Goal: Information Seeking & Learning: Compare options

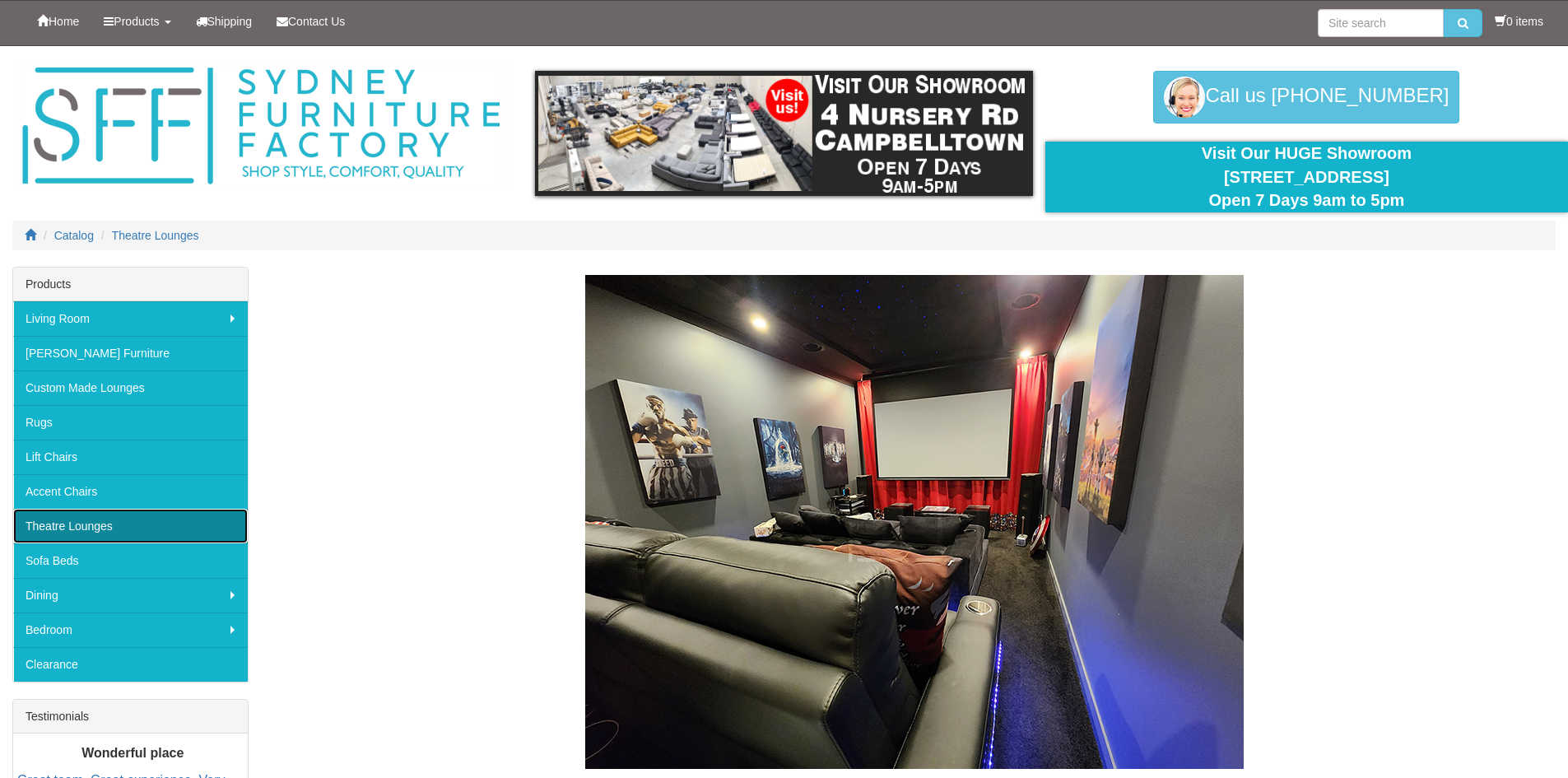
click at [106, 526] on link "Theatre Lounges" at bounding box center [131, 526] width 235 height 34
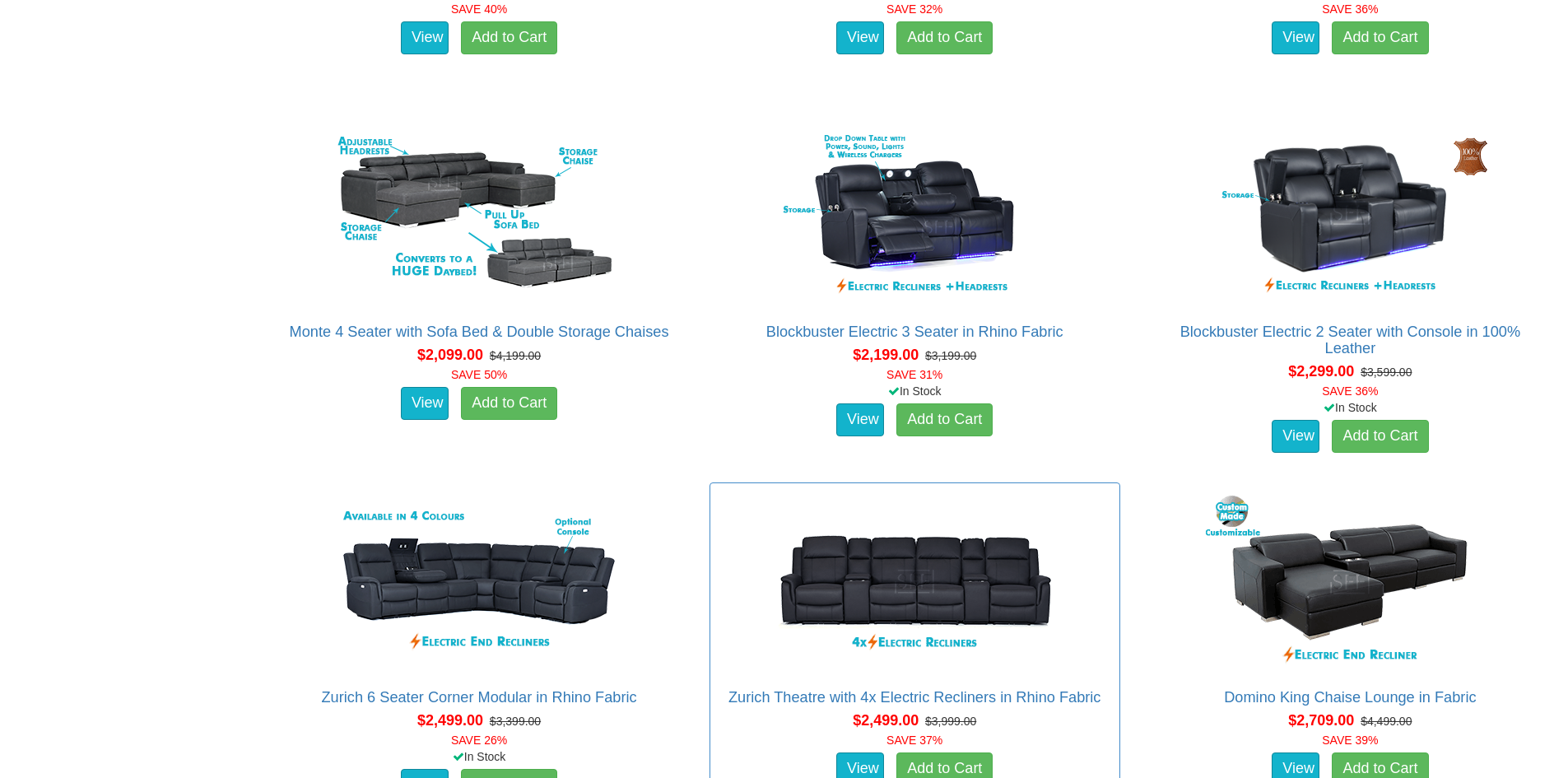
scroll to position [1483, 0]
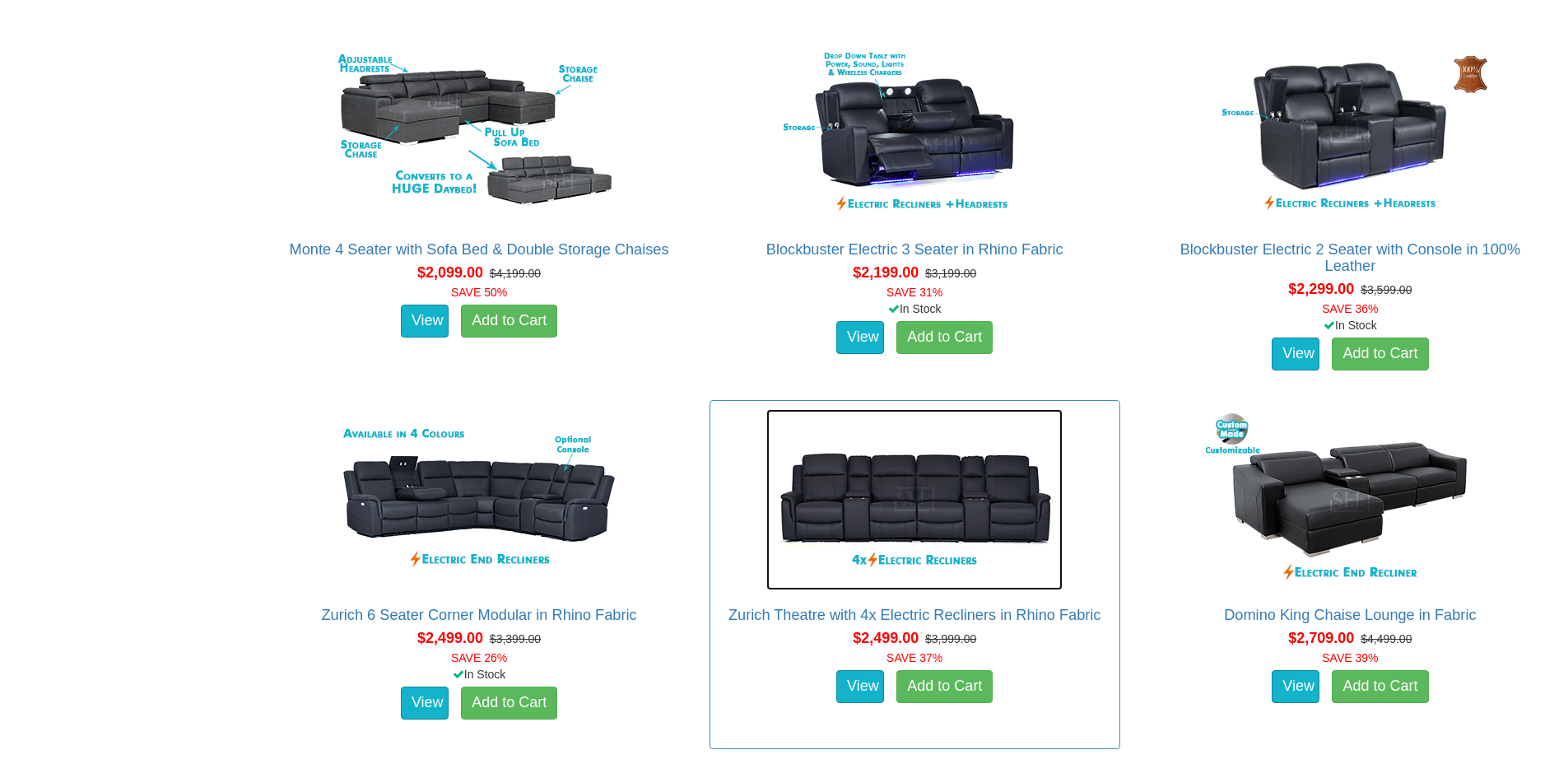
click at [945, 509] on img at bounding box center [915, 500] width 297 height 181
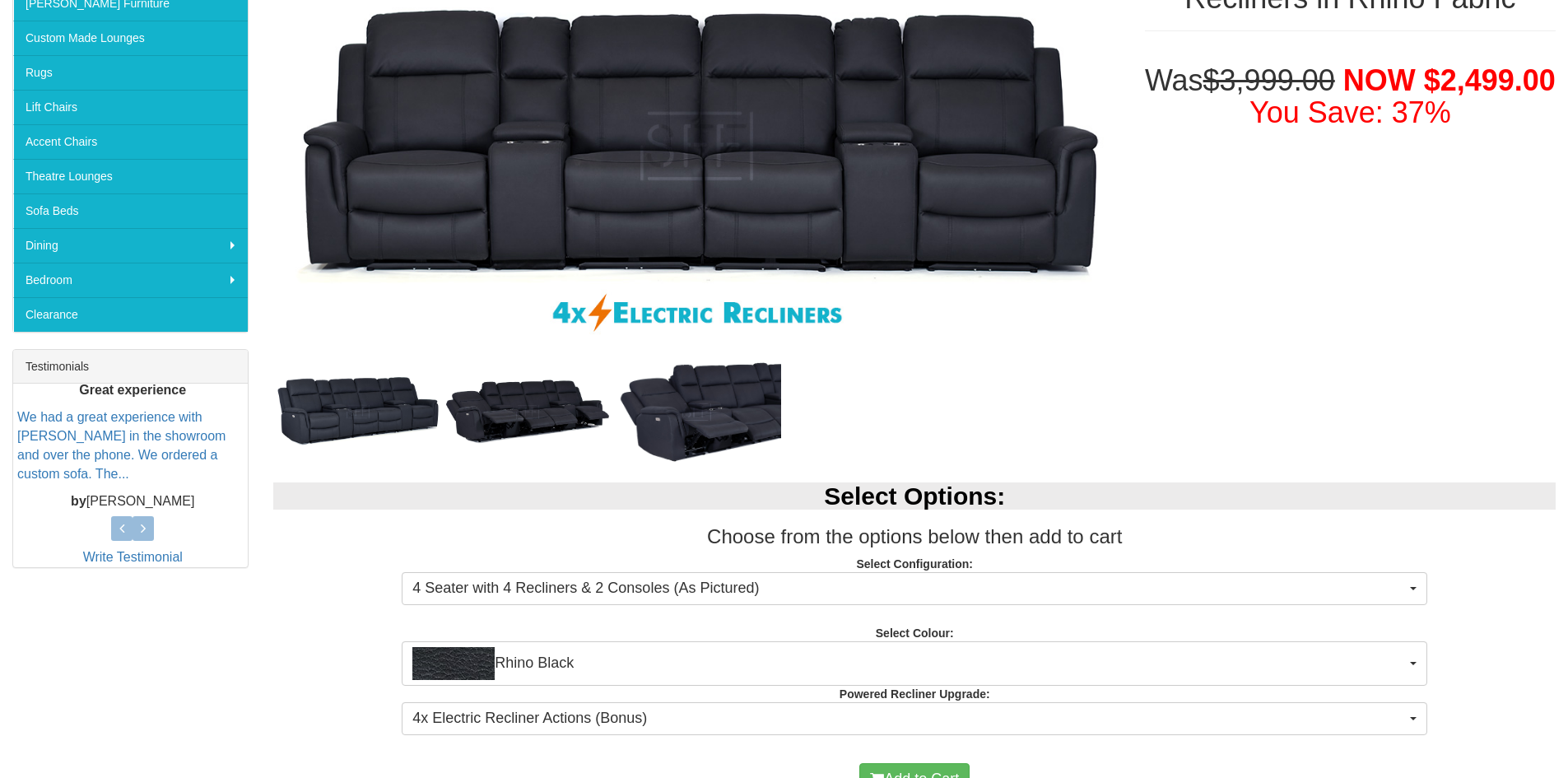
scroll to position [495, 0]
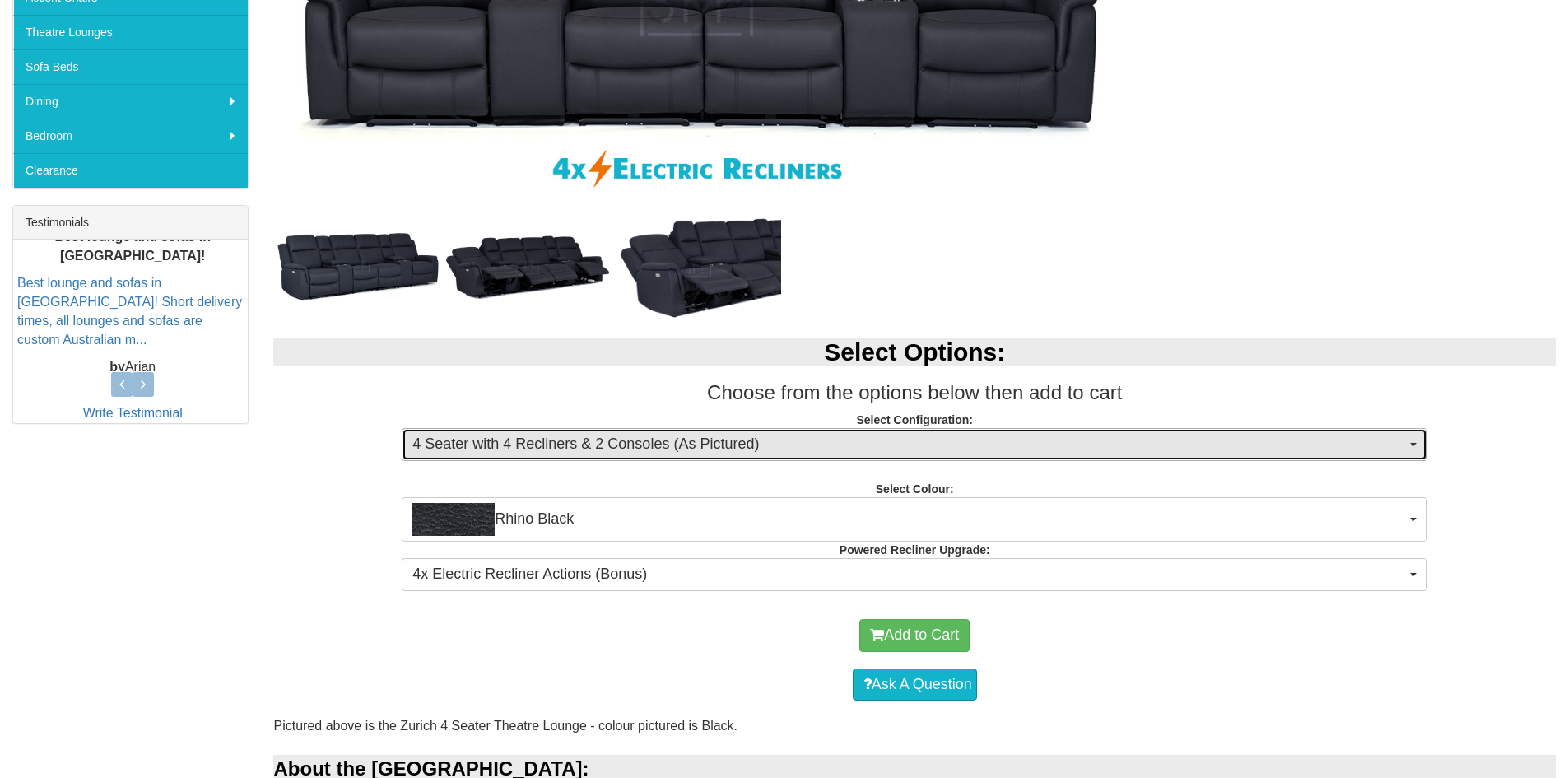
click at [559, 445] on span "4 Seater with 4 Recliners & 2 Consoles (As Pictured)" at bounding box center [909, 445] width 993 height 22
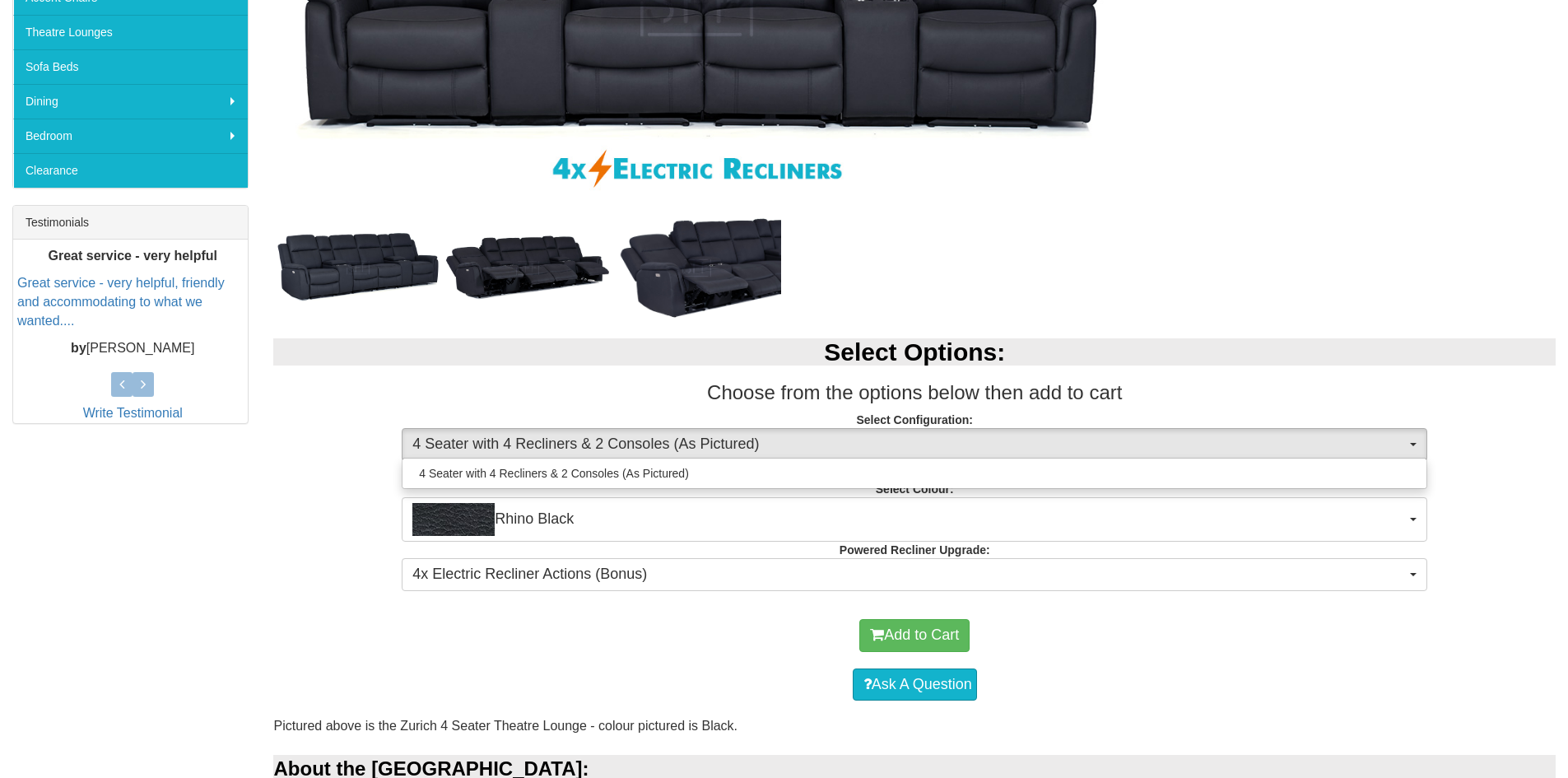
click at [534, 623] on div "Add to Cart" at bounding box center [914, 635] width 1266 height 50
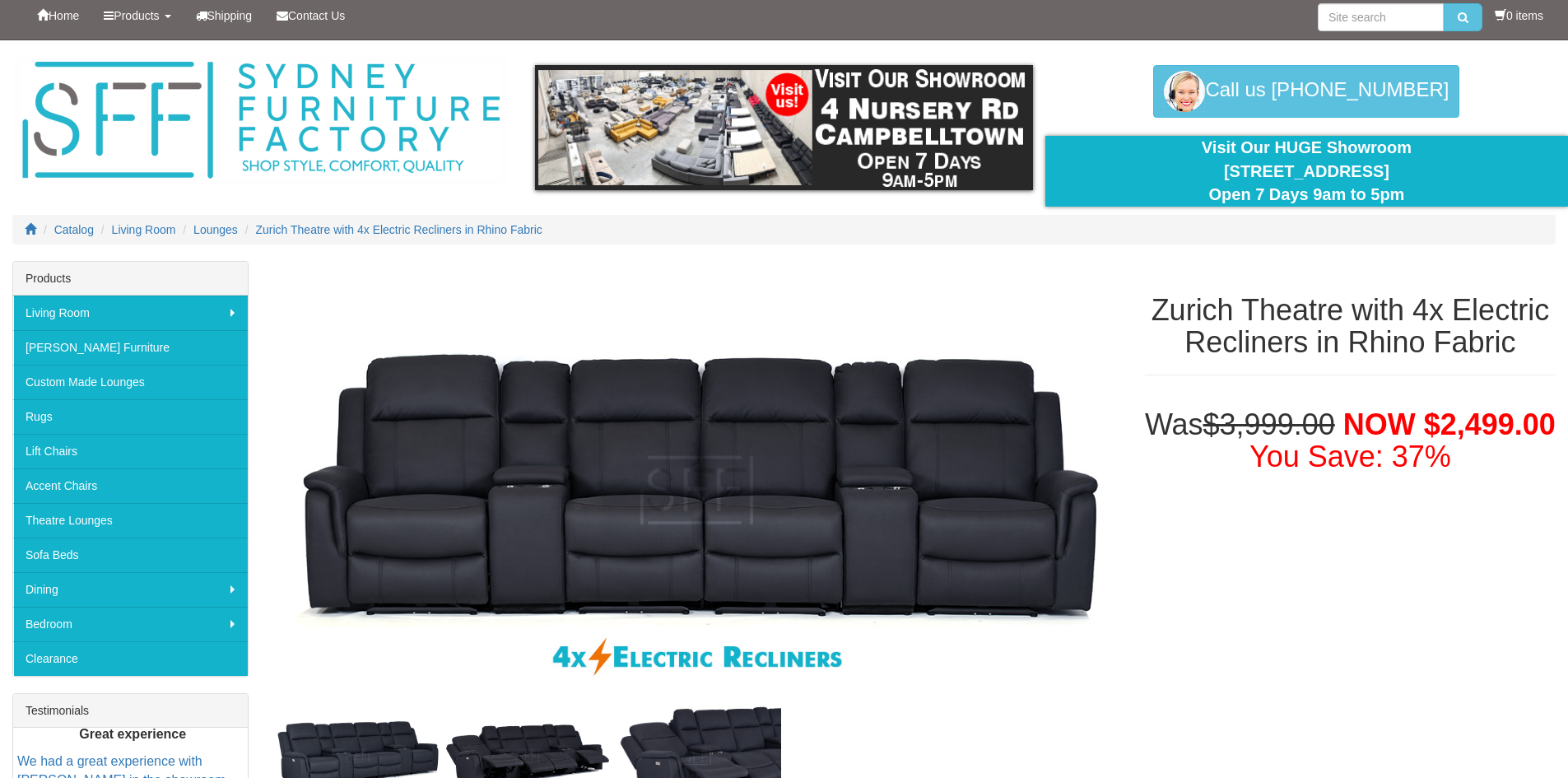
scroll to position [0, 0]
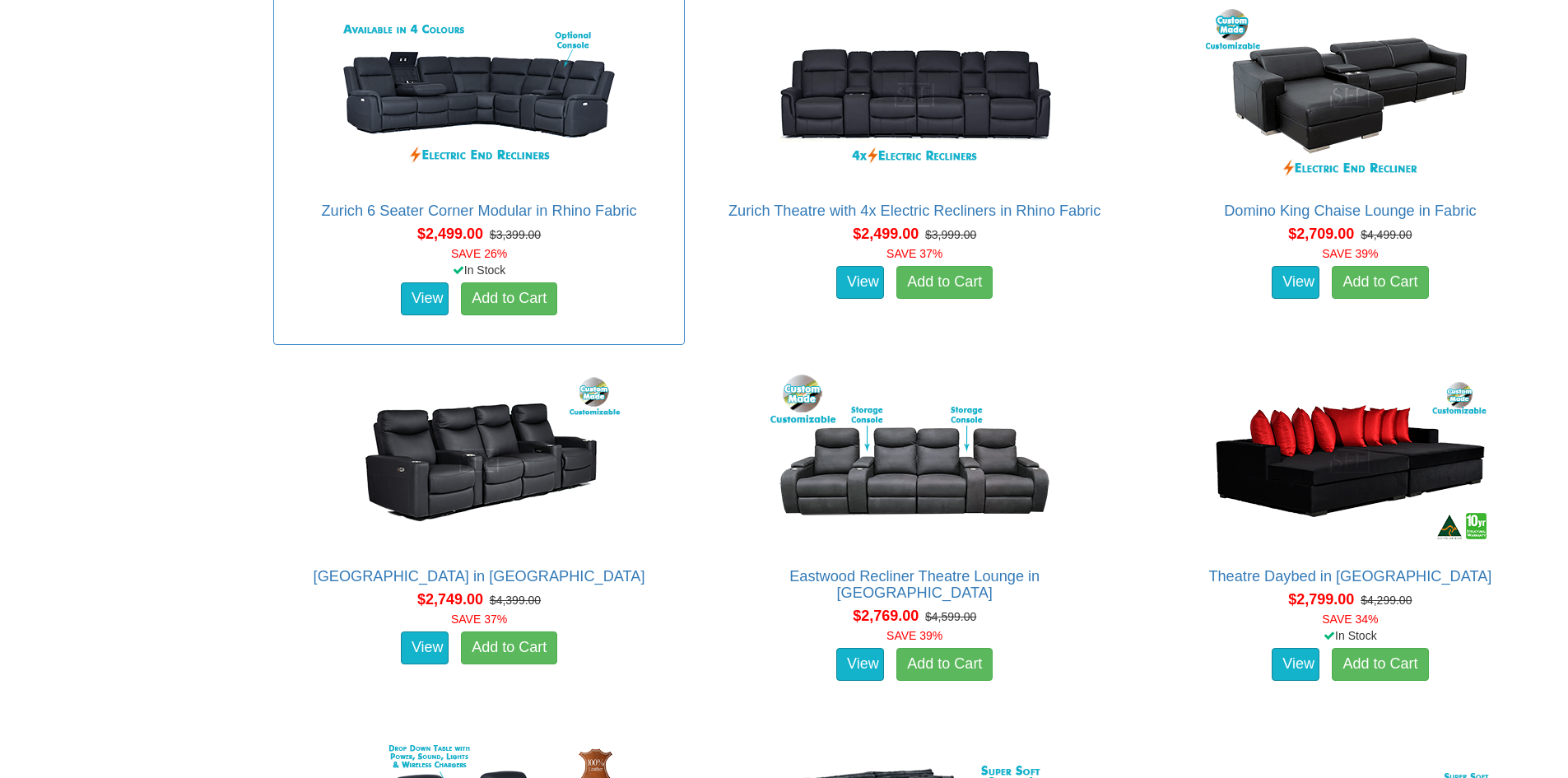
scroll to position [1894, 0]
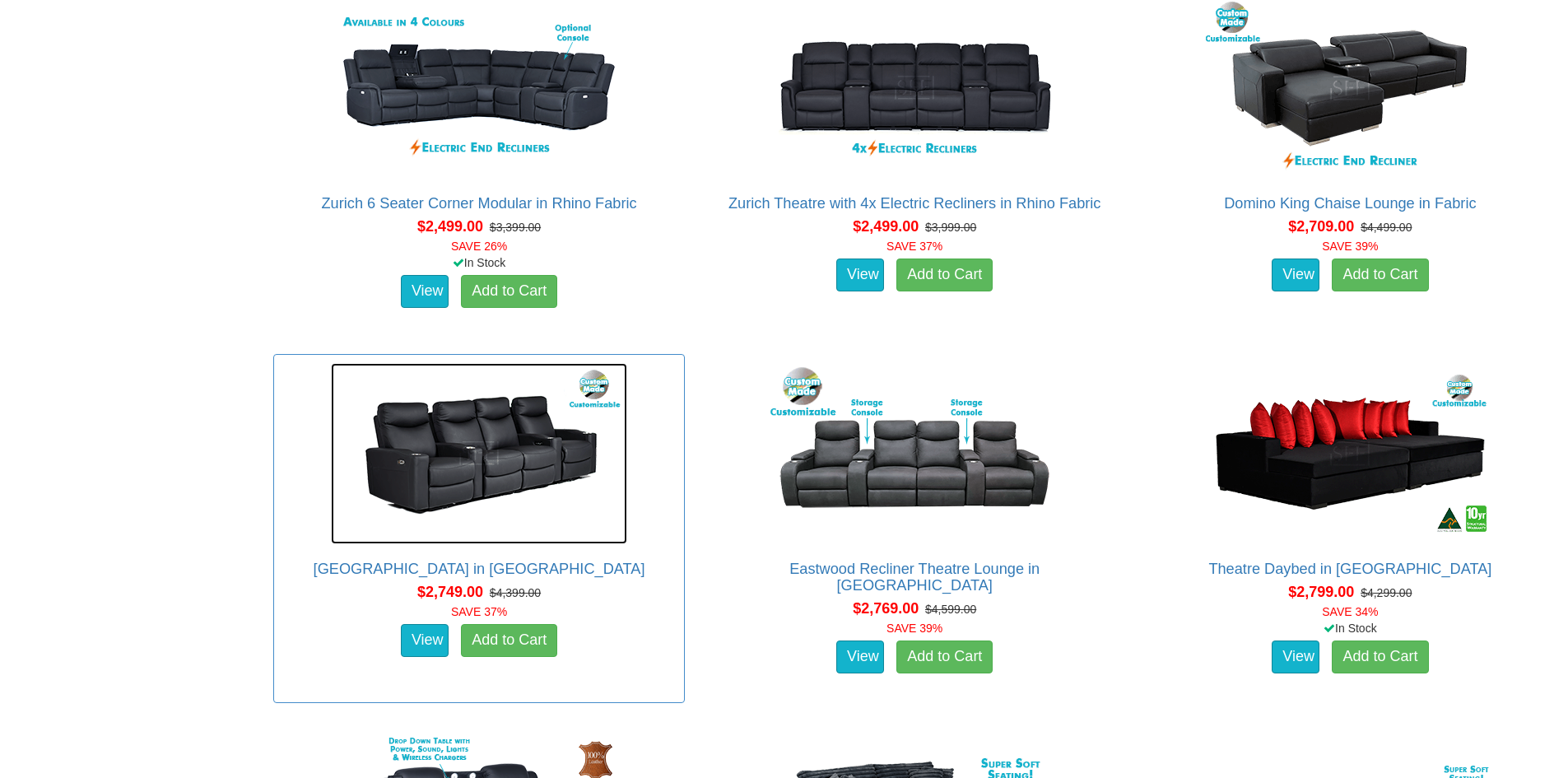
click at [464, 481] on img at bounding box center [479, 453] width 297 height 181
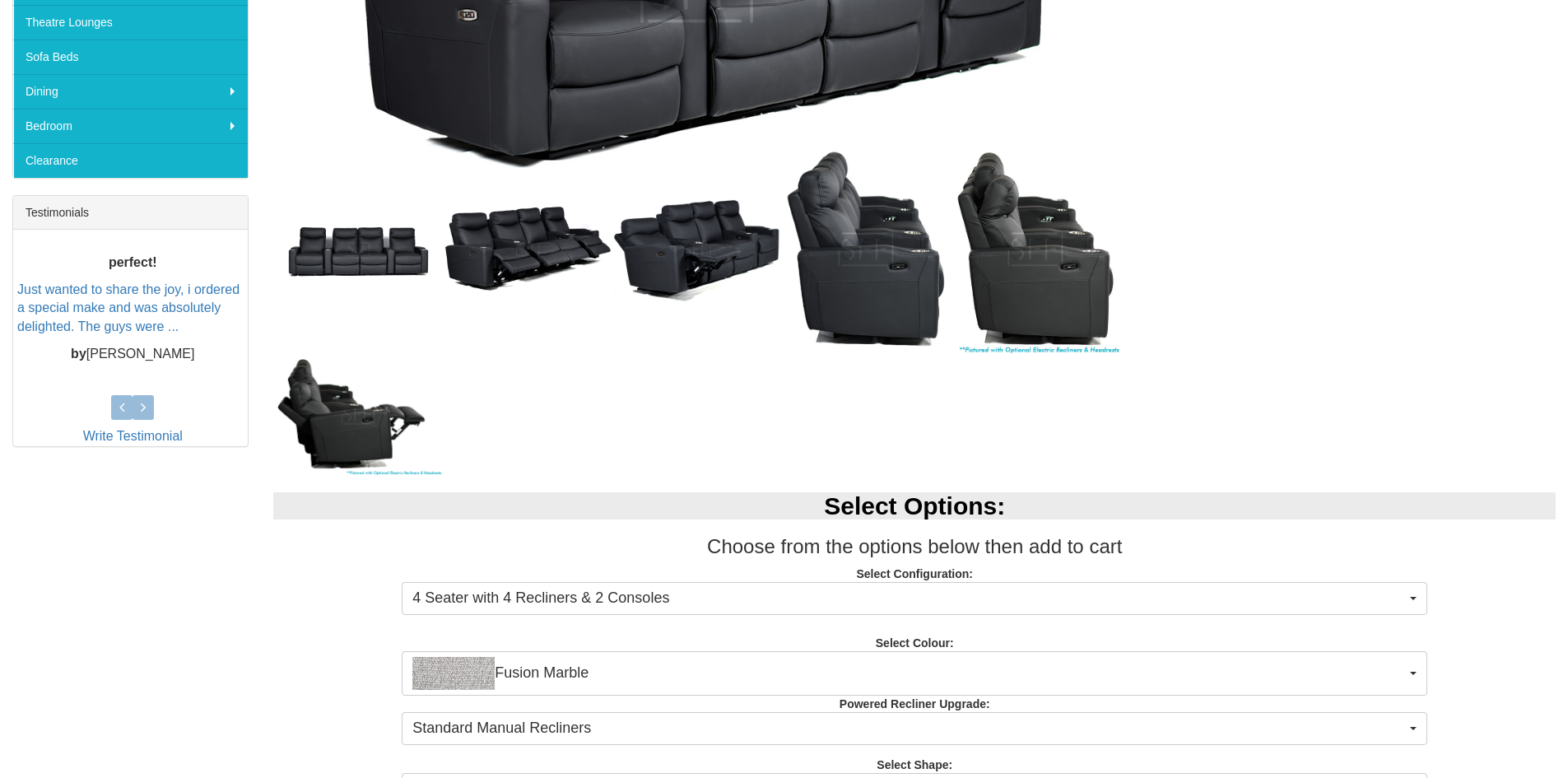
scroll to position [577, 0]
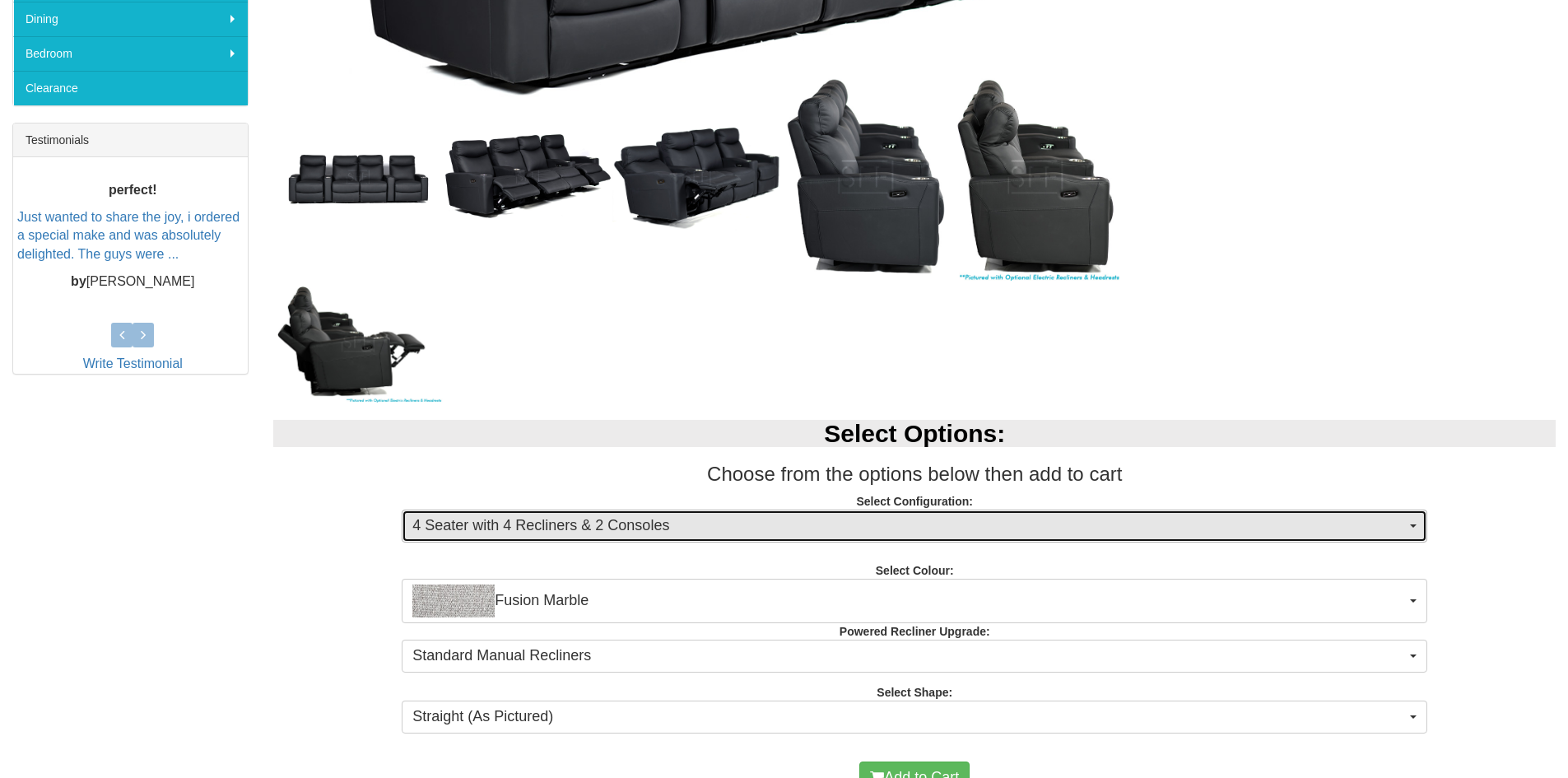
click at [466, 524] on span "4 Seater with 4 Recliners & 2 Consoles" at bounding box center [909, 526] width 993 height 22
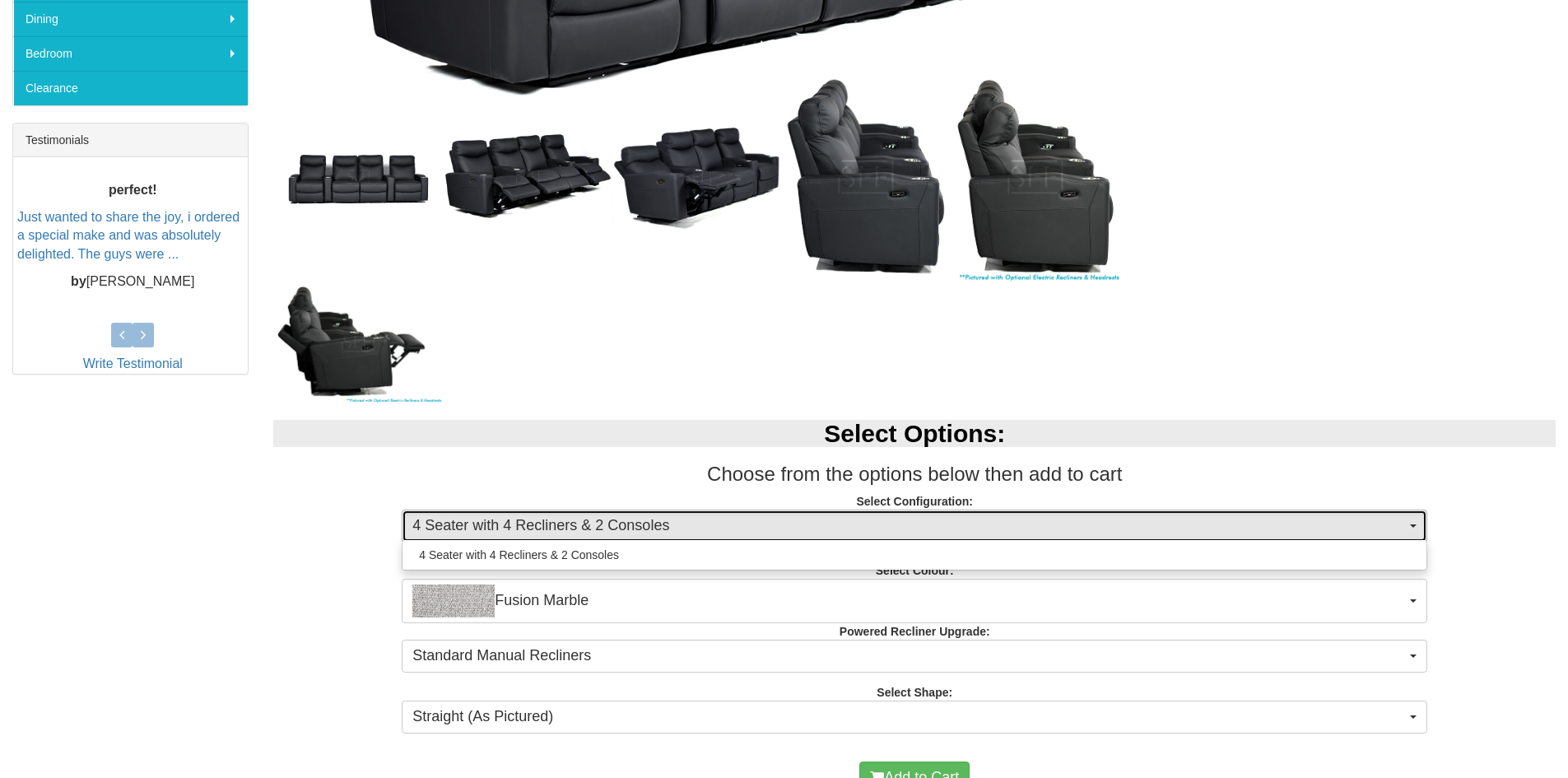
click at [466, 524] on span "4 Seater with 4 Recliners & 2 Consoles" at bounding box center [909, 526] width 993 height 22
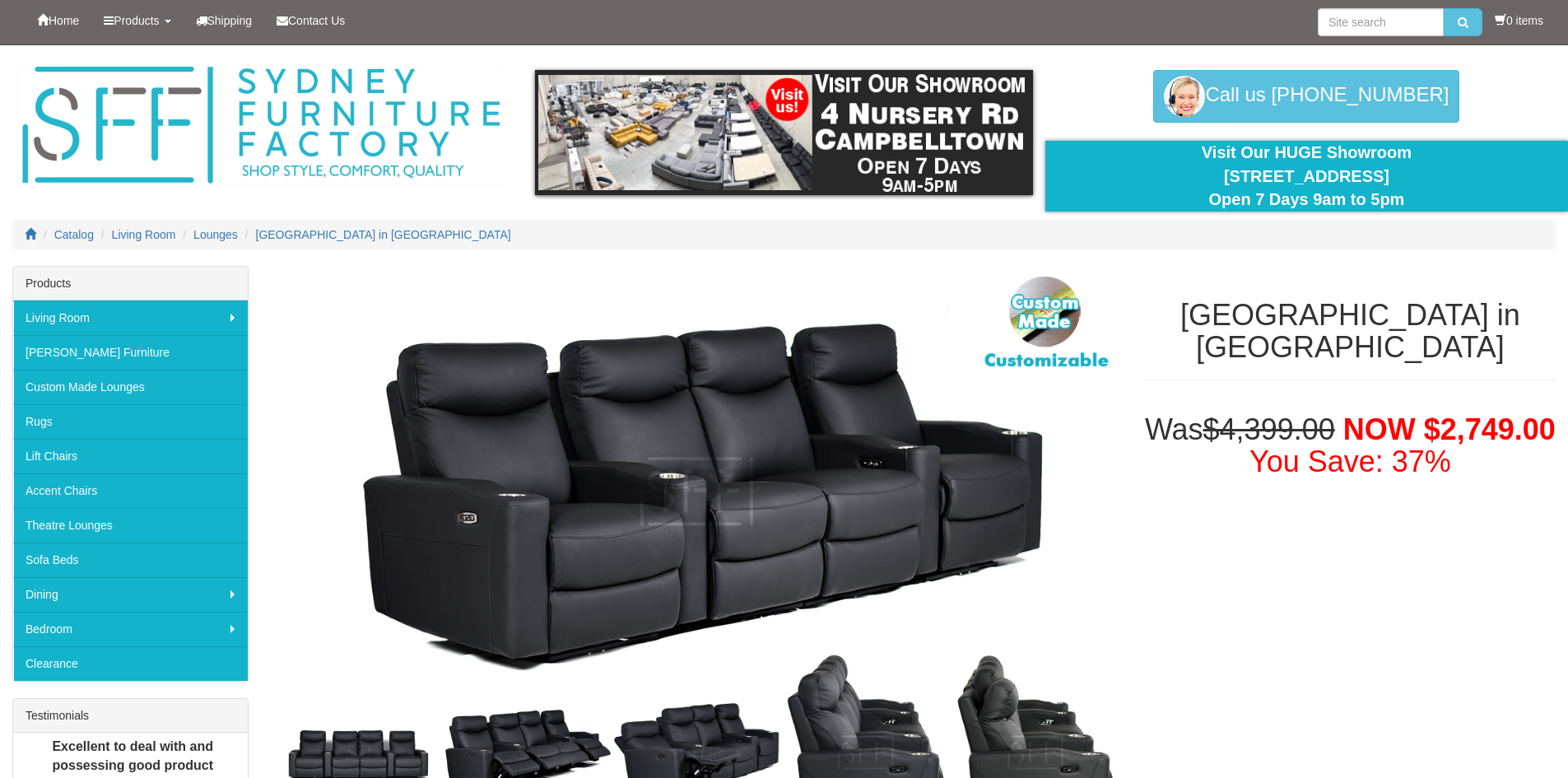
scroll to position [0, 0]
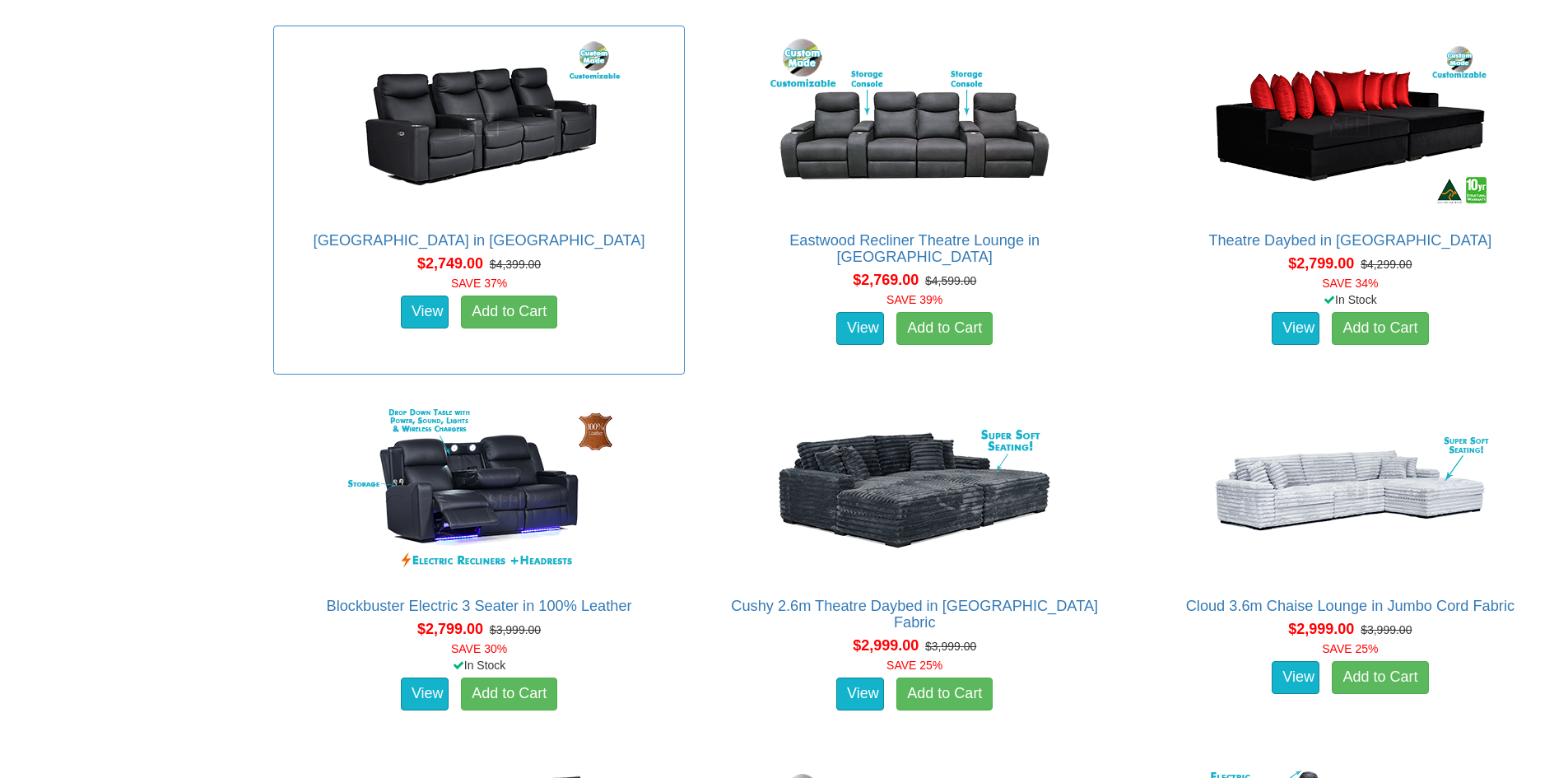
scroll to position [2224, 0]
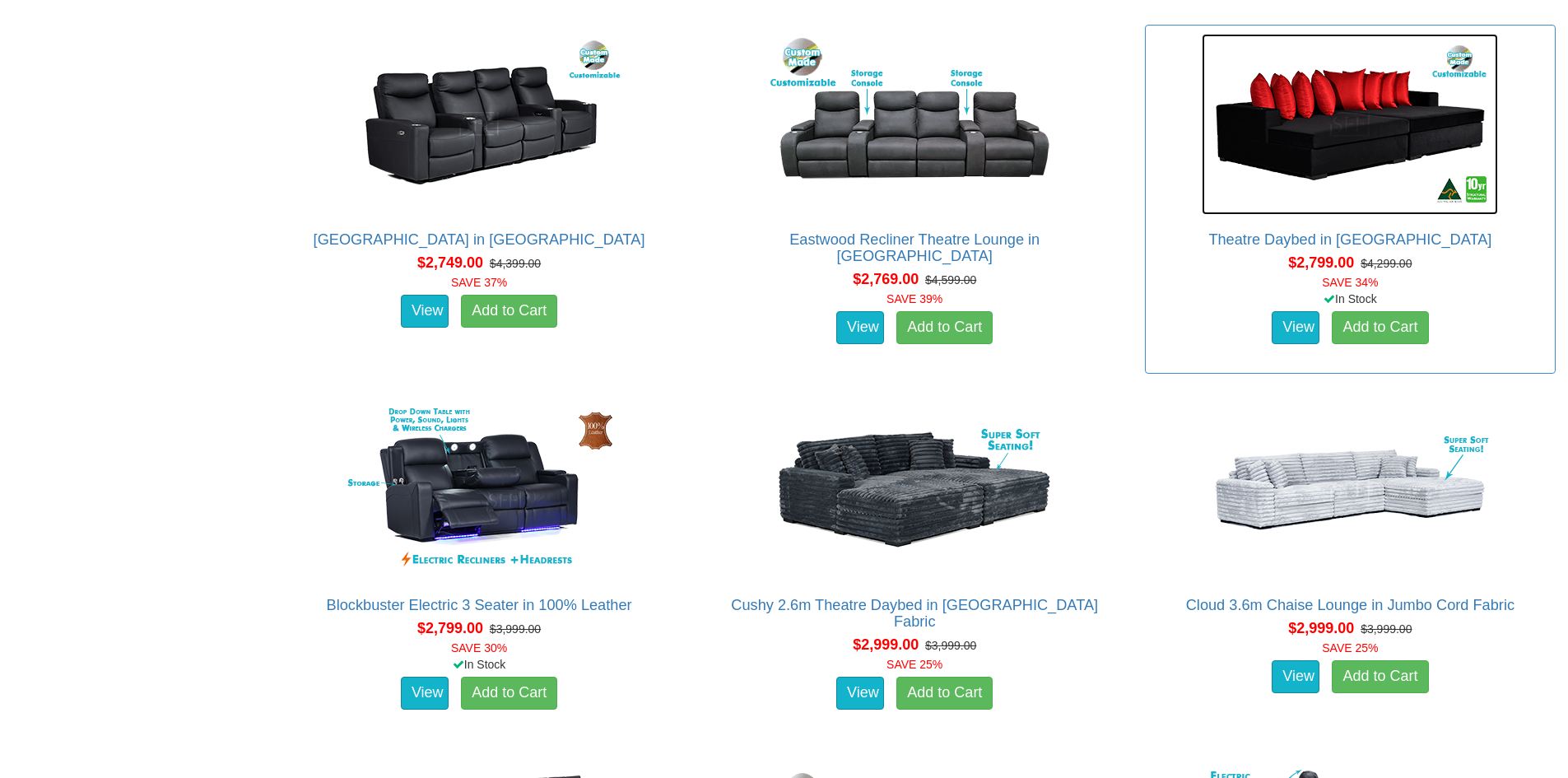
click at [1293, 127] on img at bounding box center [1350, 124] width 297 height 181
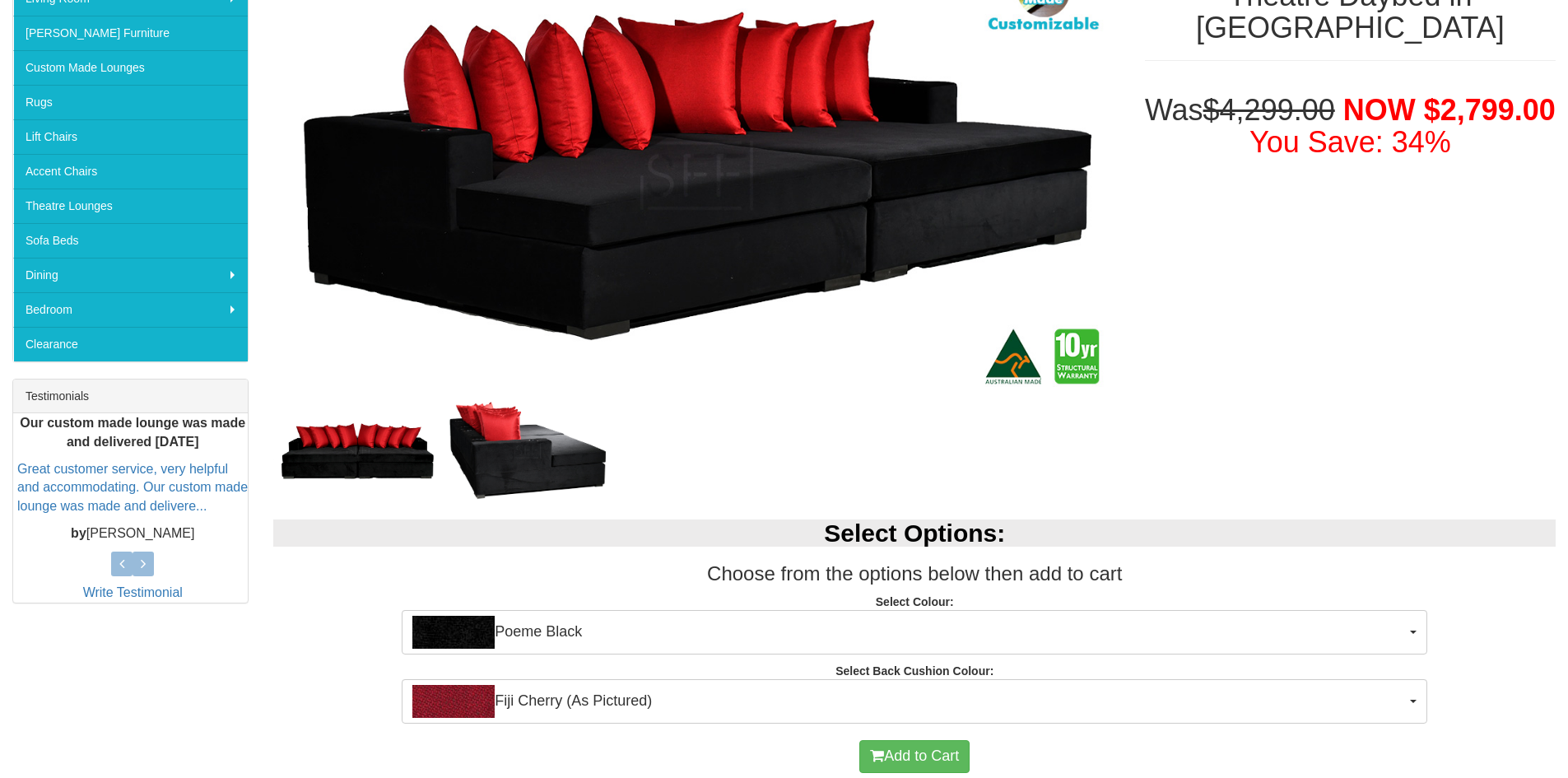
scroll to position [329, 0]
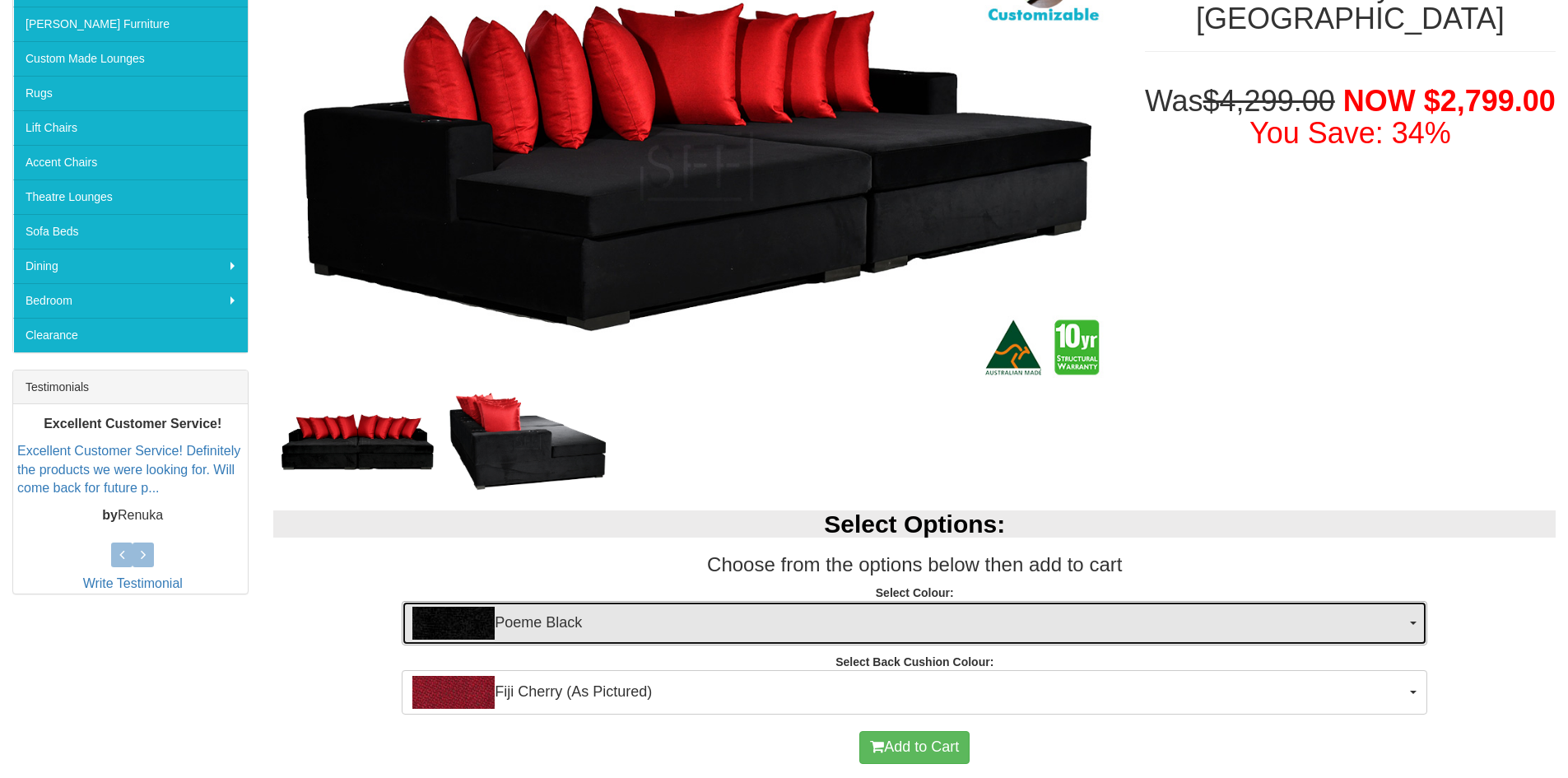
click at [573, 623] on span "Poeme Black" at bounding box center [909, 624] width 993 height 33
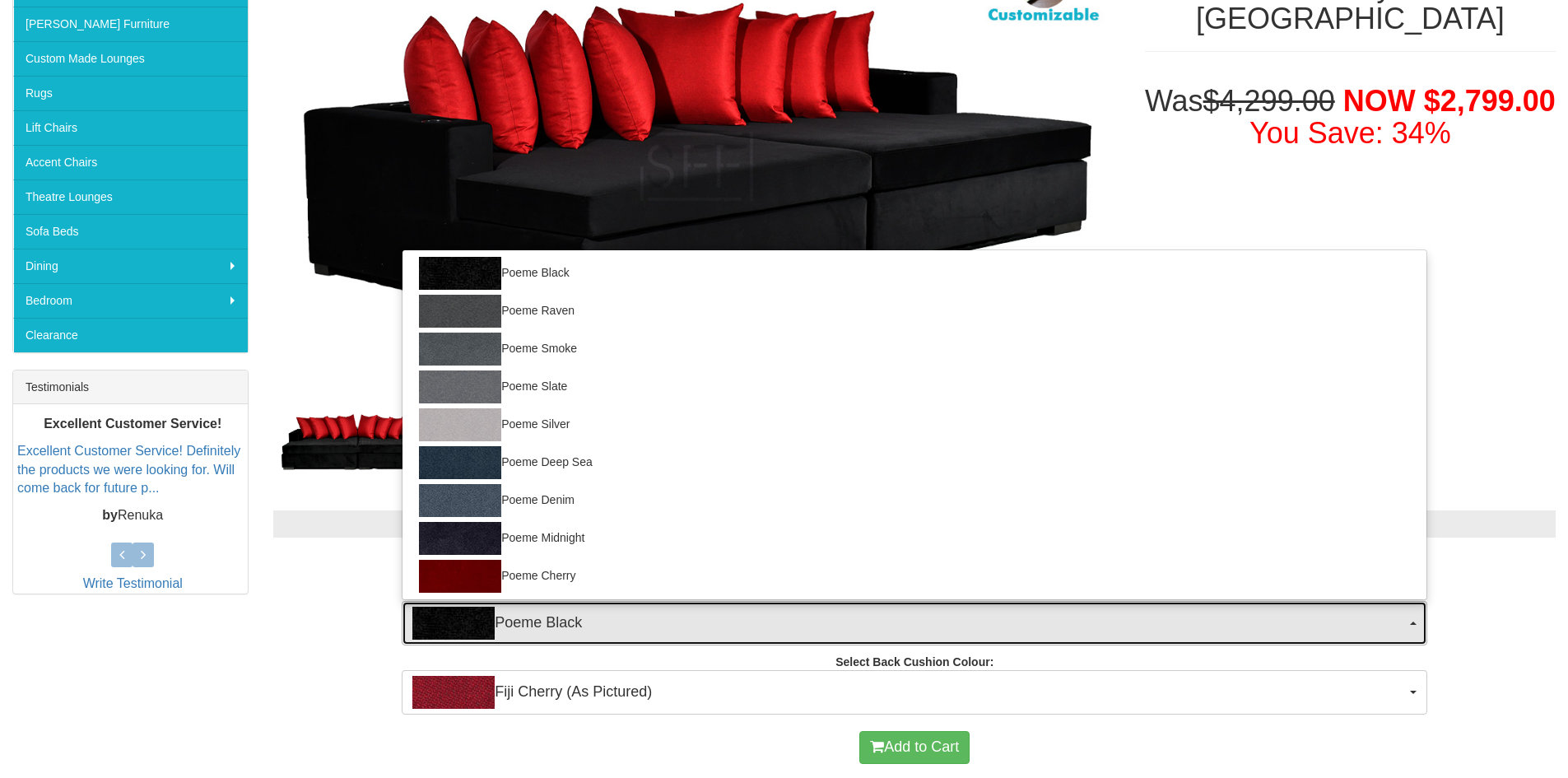
click at [573, 623] on span "Poeme Black" at bounding box center [909, 624] width 993 height 33
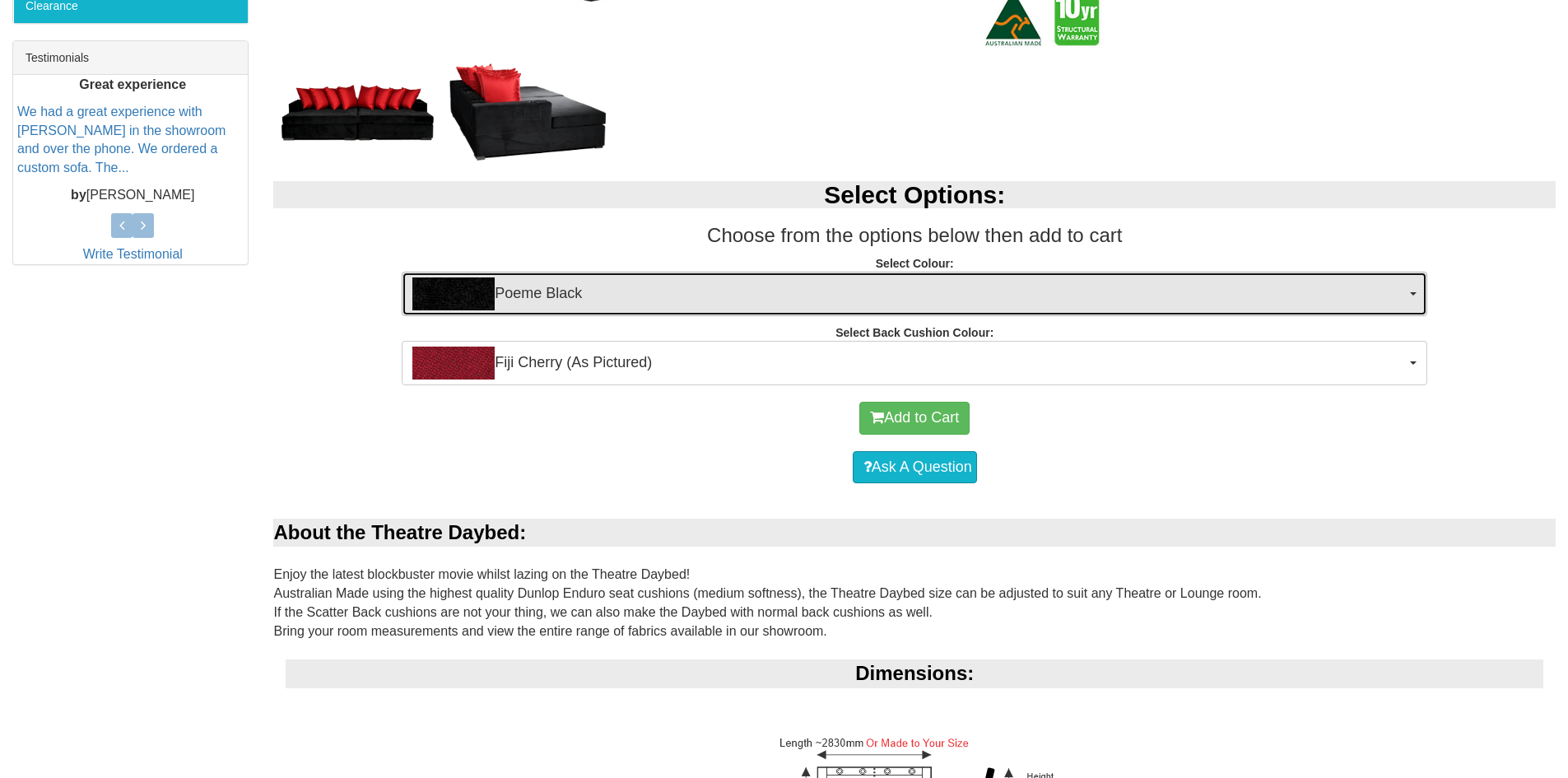
scroll to position [741, 0]
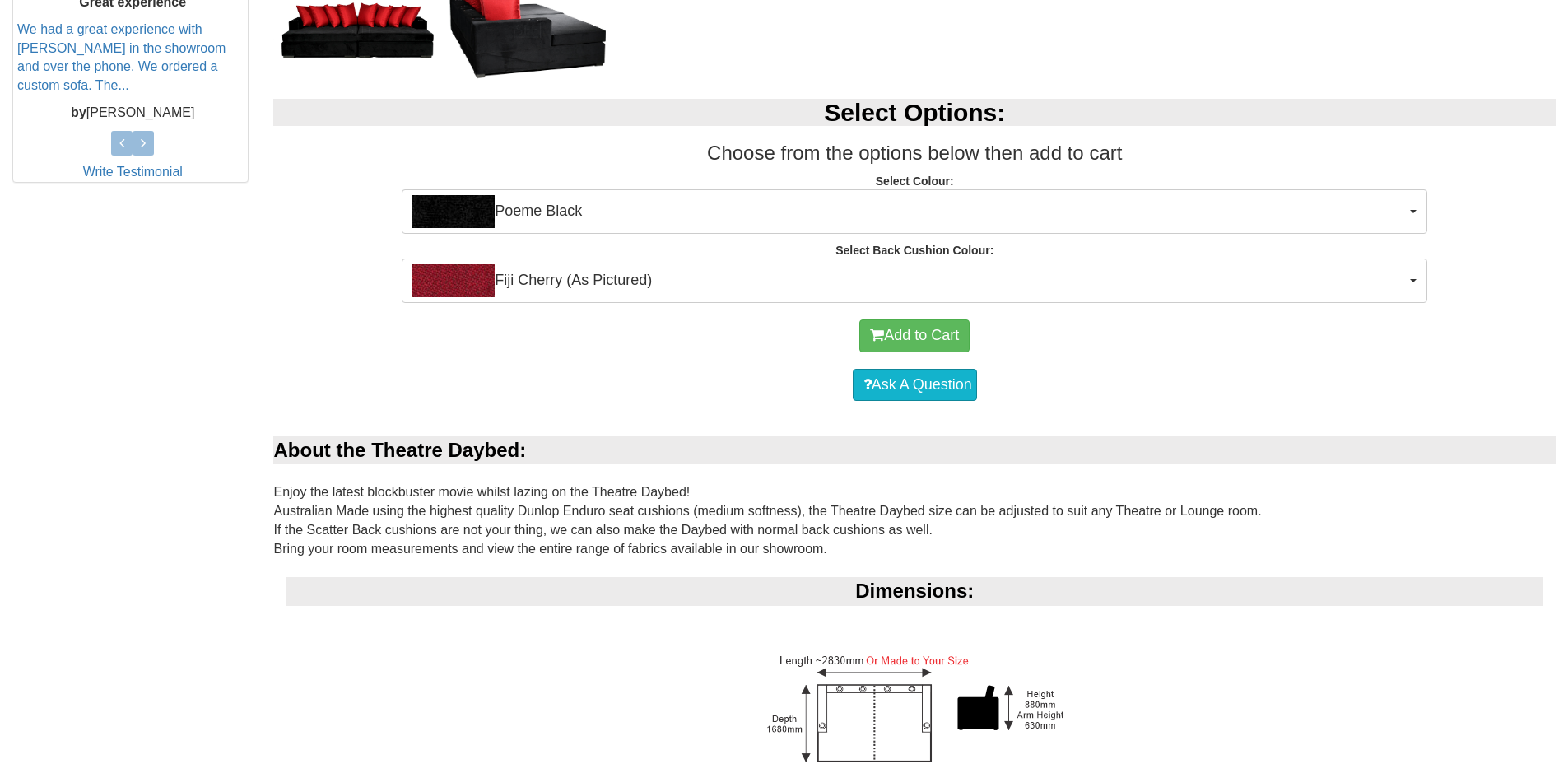
click at [918, 664] on img at bounding box center [915, 713] width 319 height 140
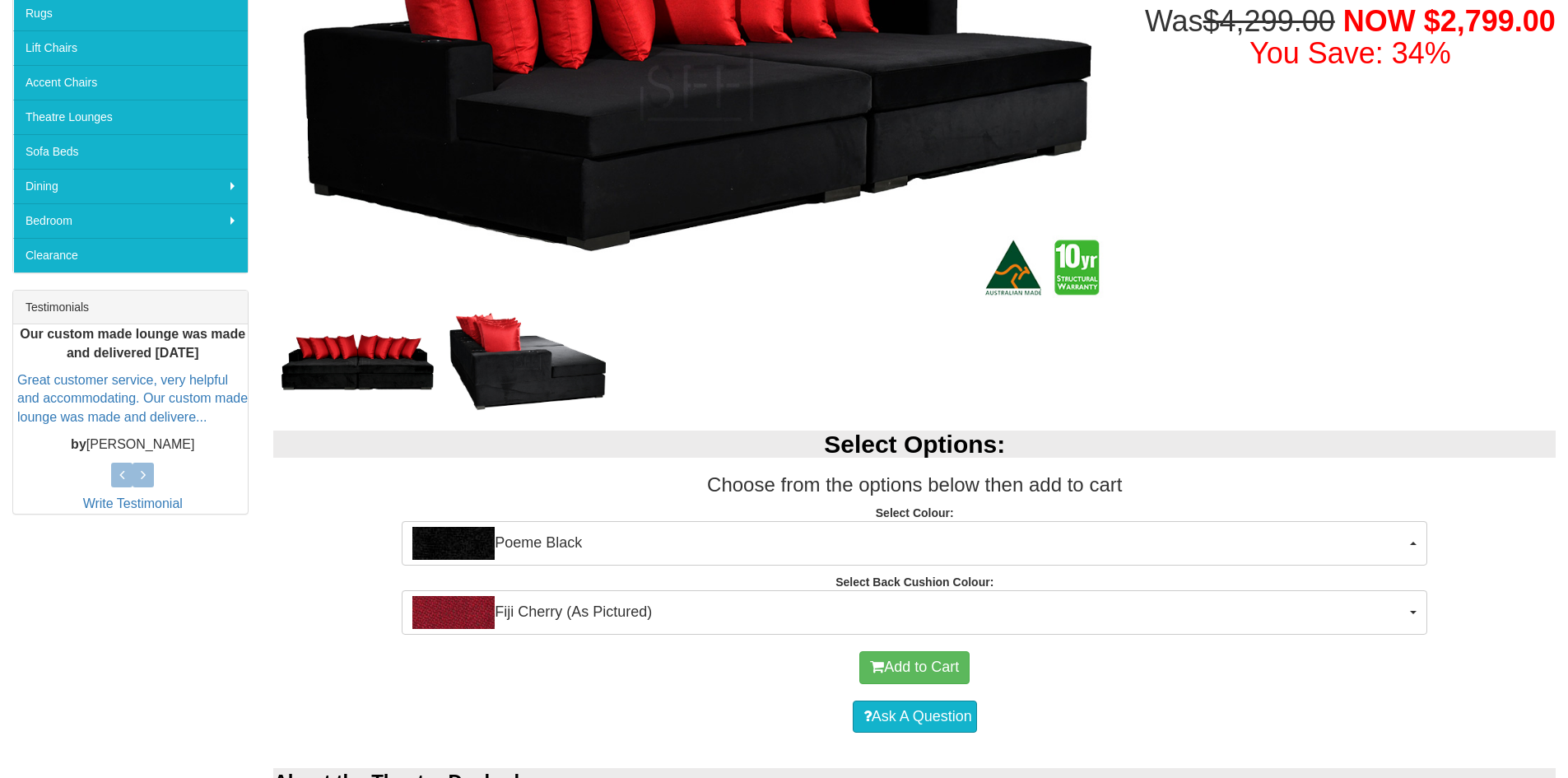
scroll to position [412, 0]
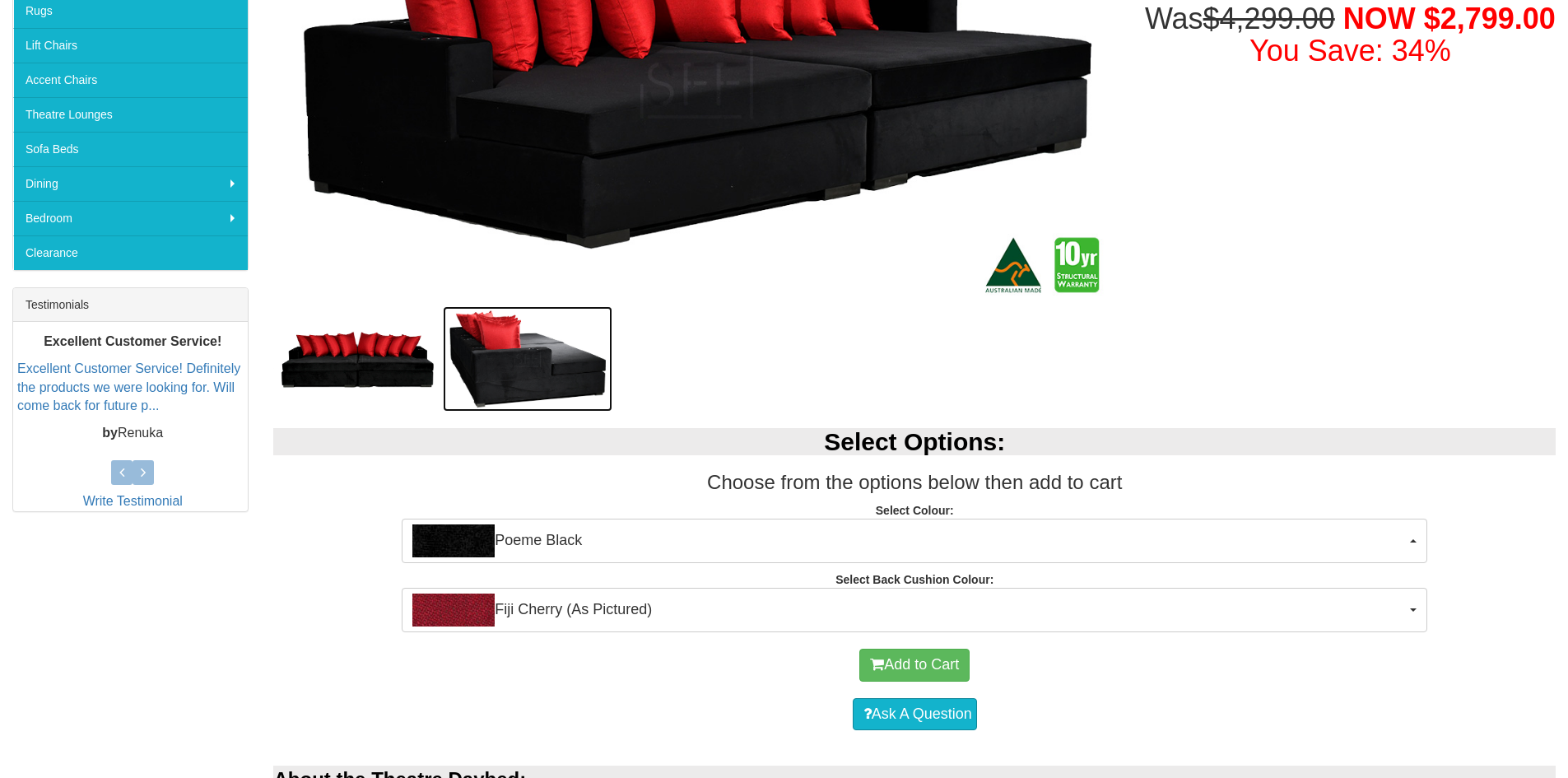
click at [522, 368] on img at bounding box center [528, 359] width 170 height 107
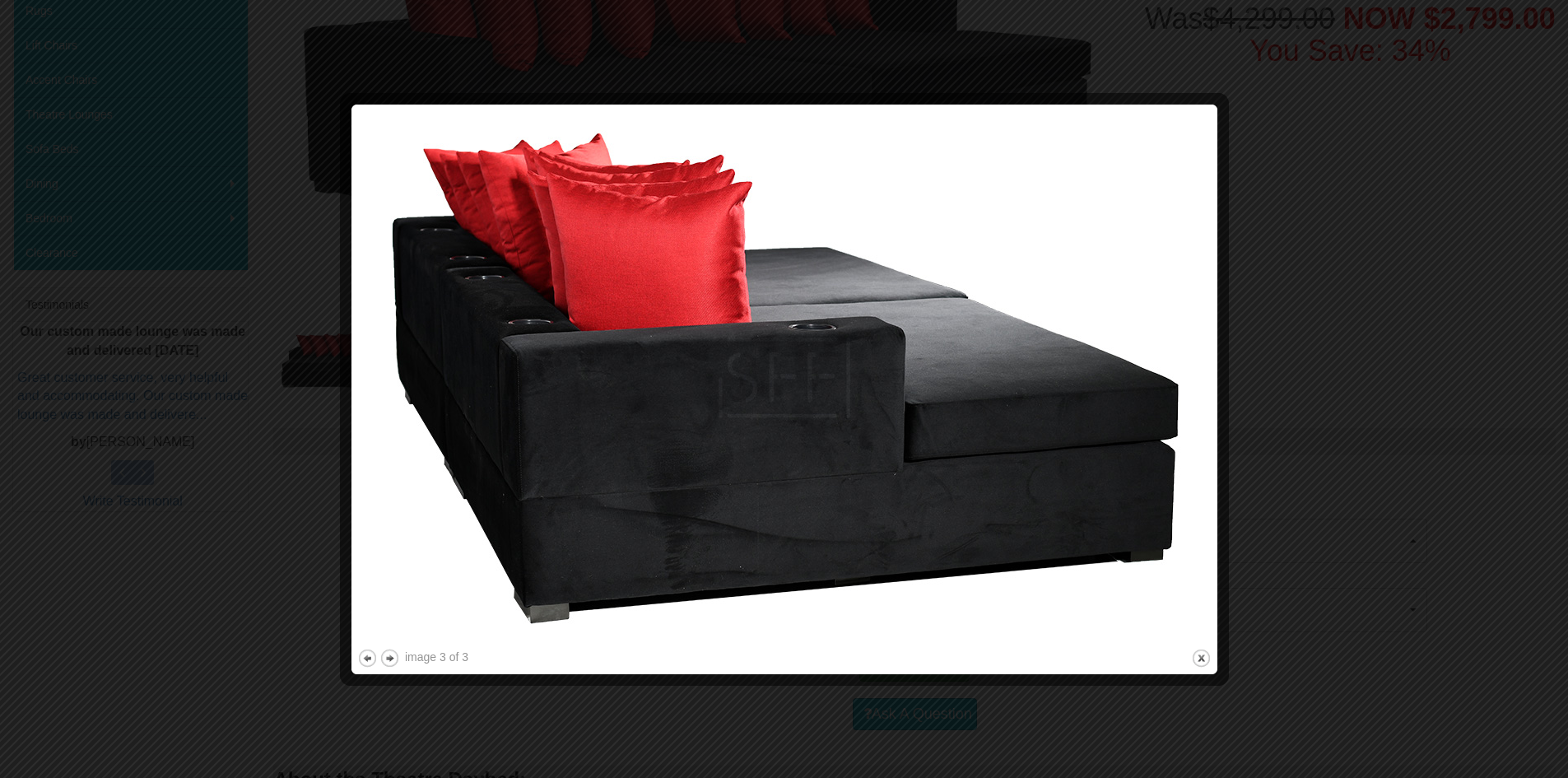
scroll to position [0, 0]
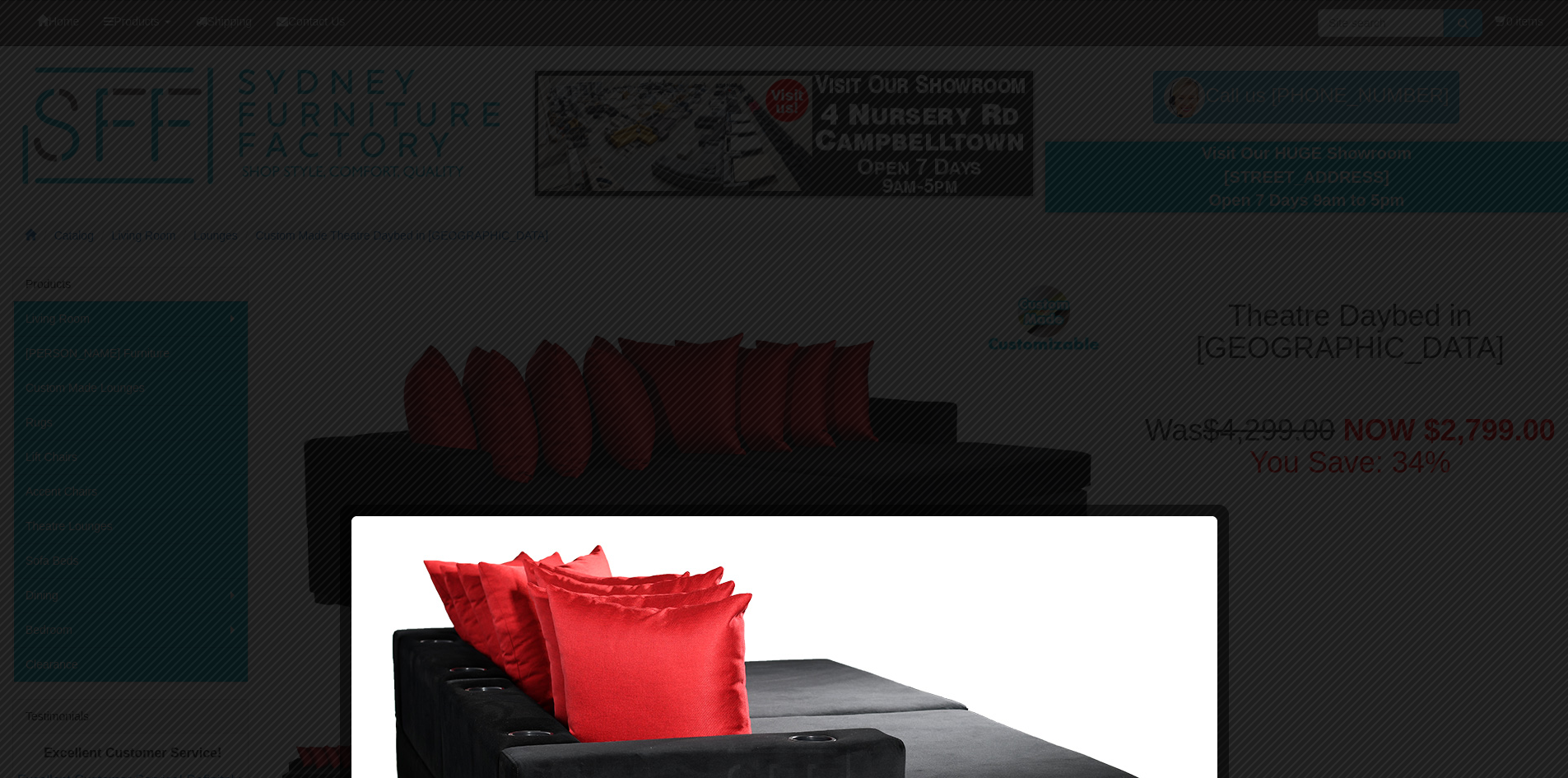
click at [5, 57] on div at bounding box center [784, 389] width 1568 height 778
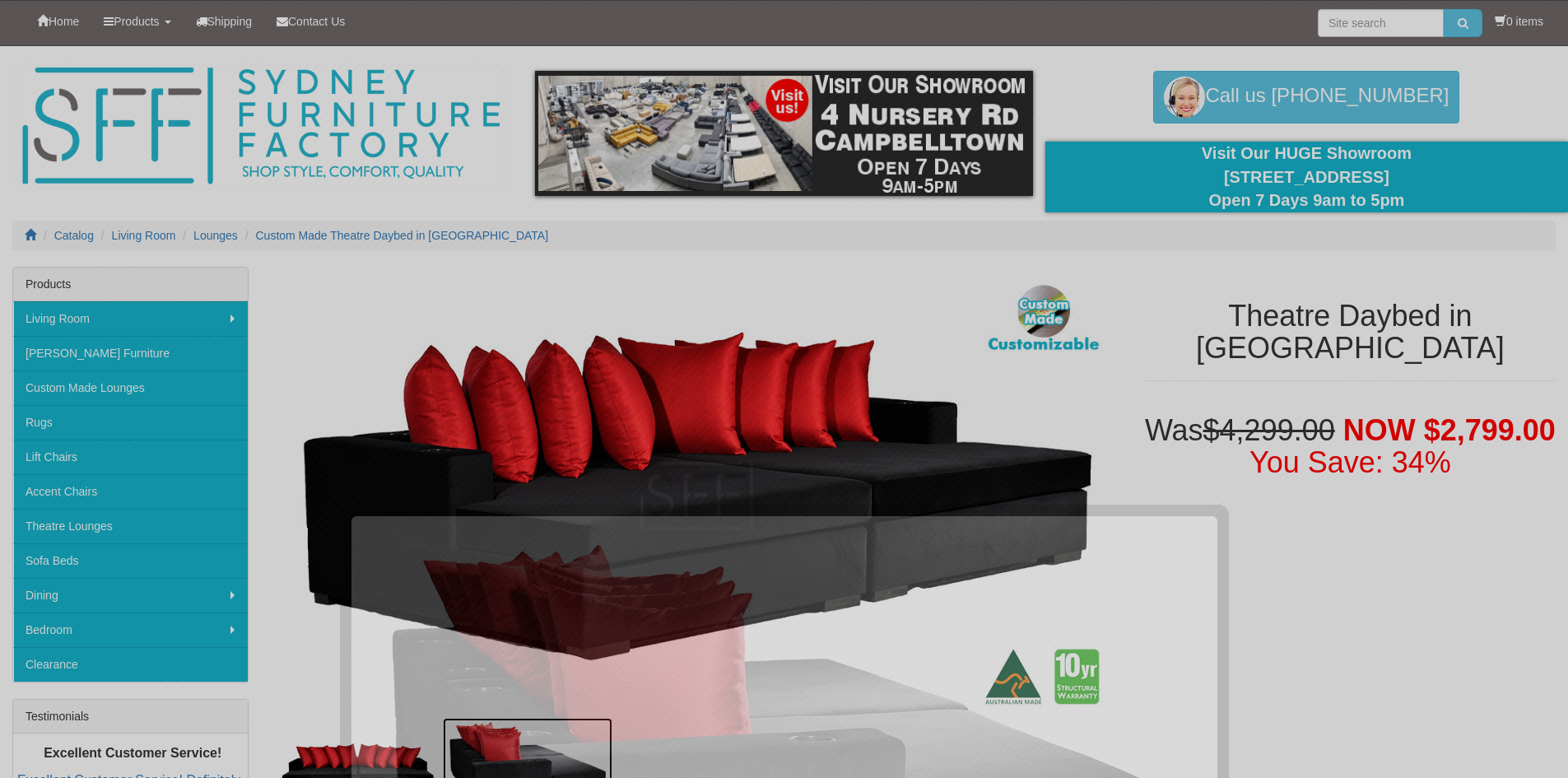
scroll to position [45, 0]
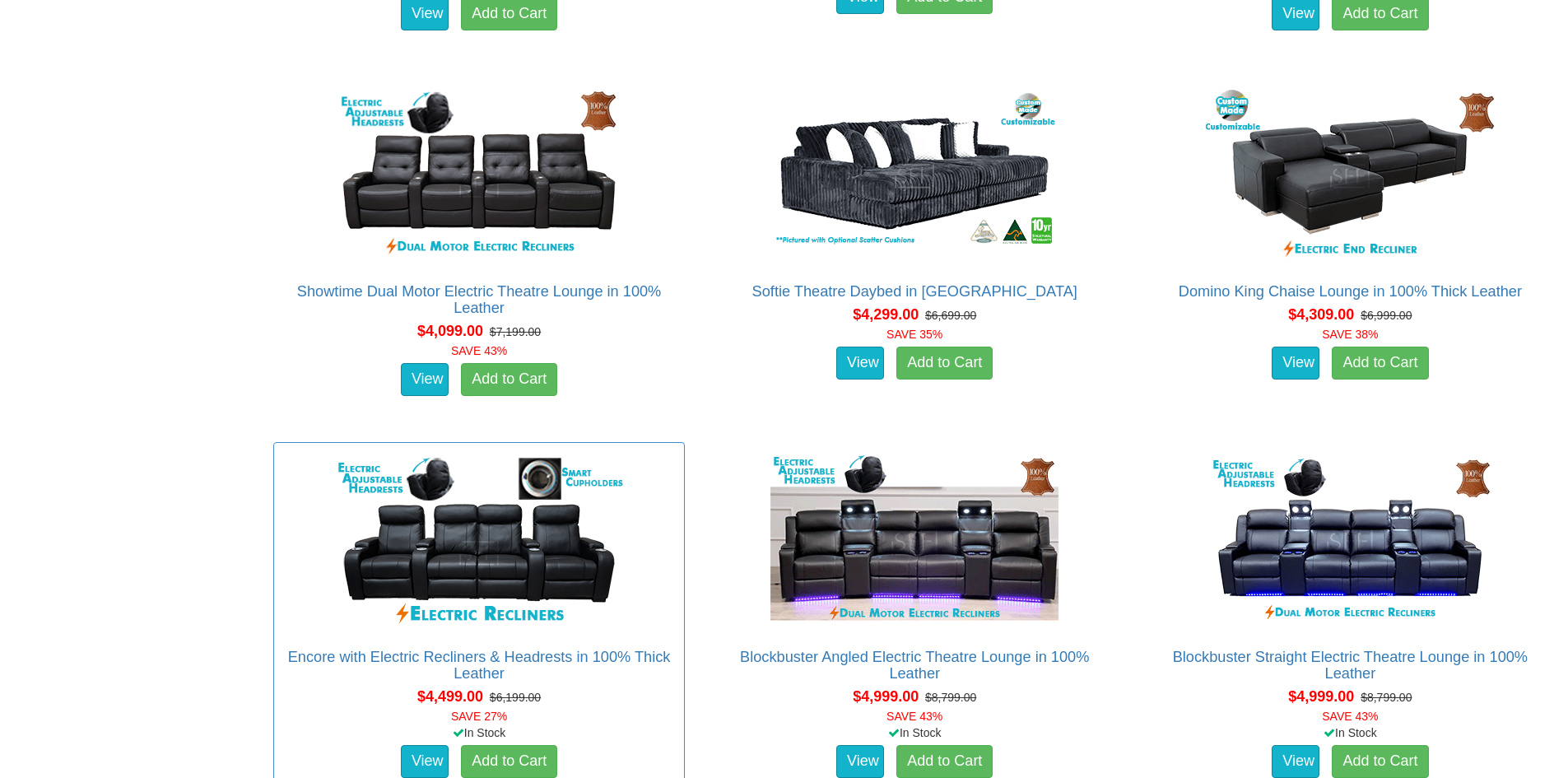
scroll to position [4365, 0]
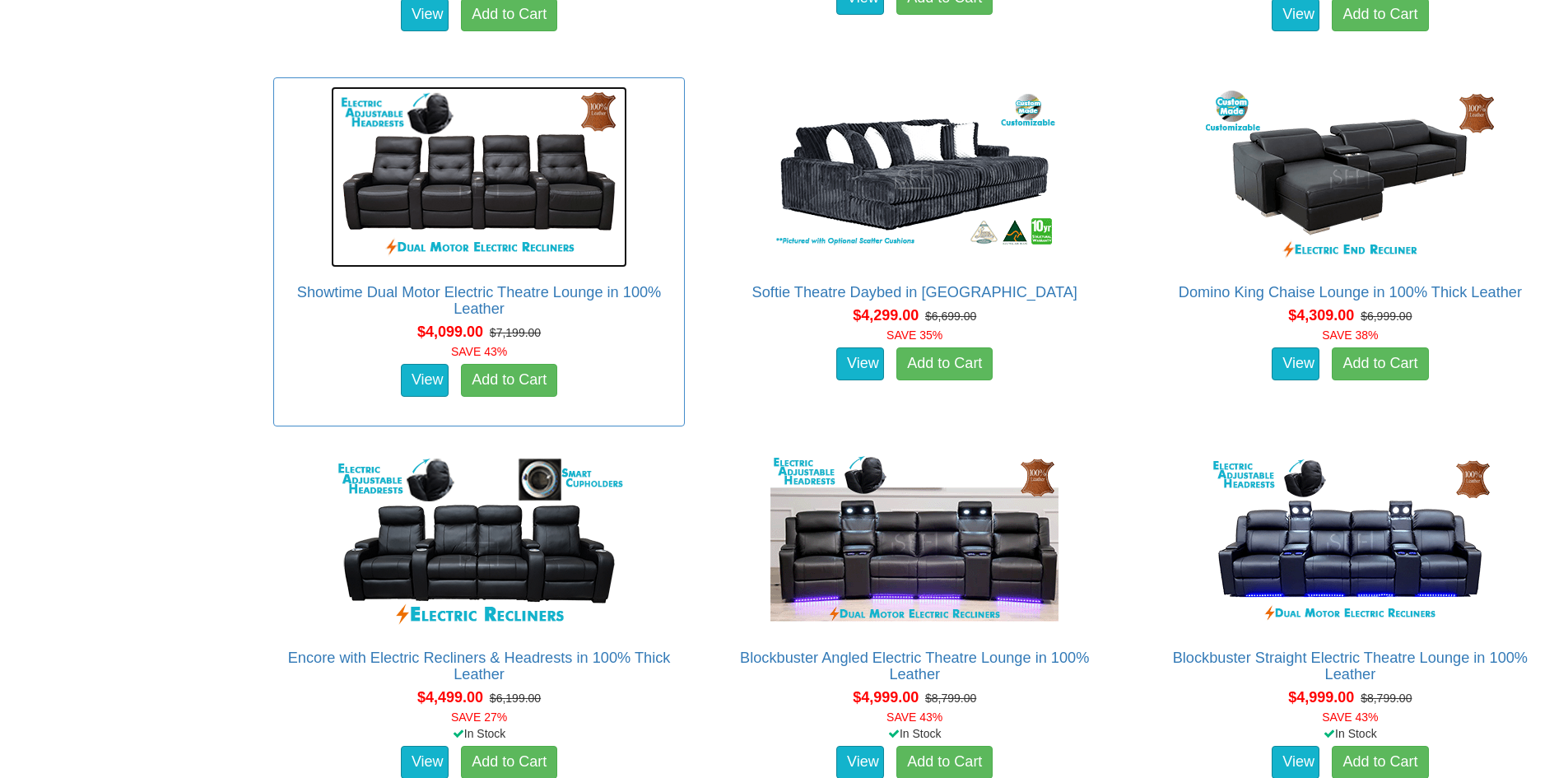
click at [494, 199] on img at bounding box center [479, 177] width 297 height 181
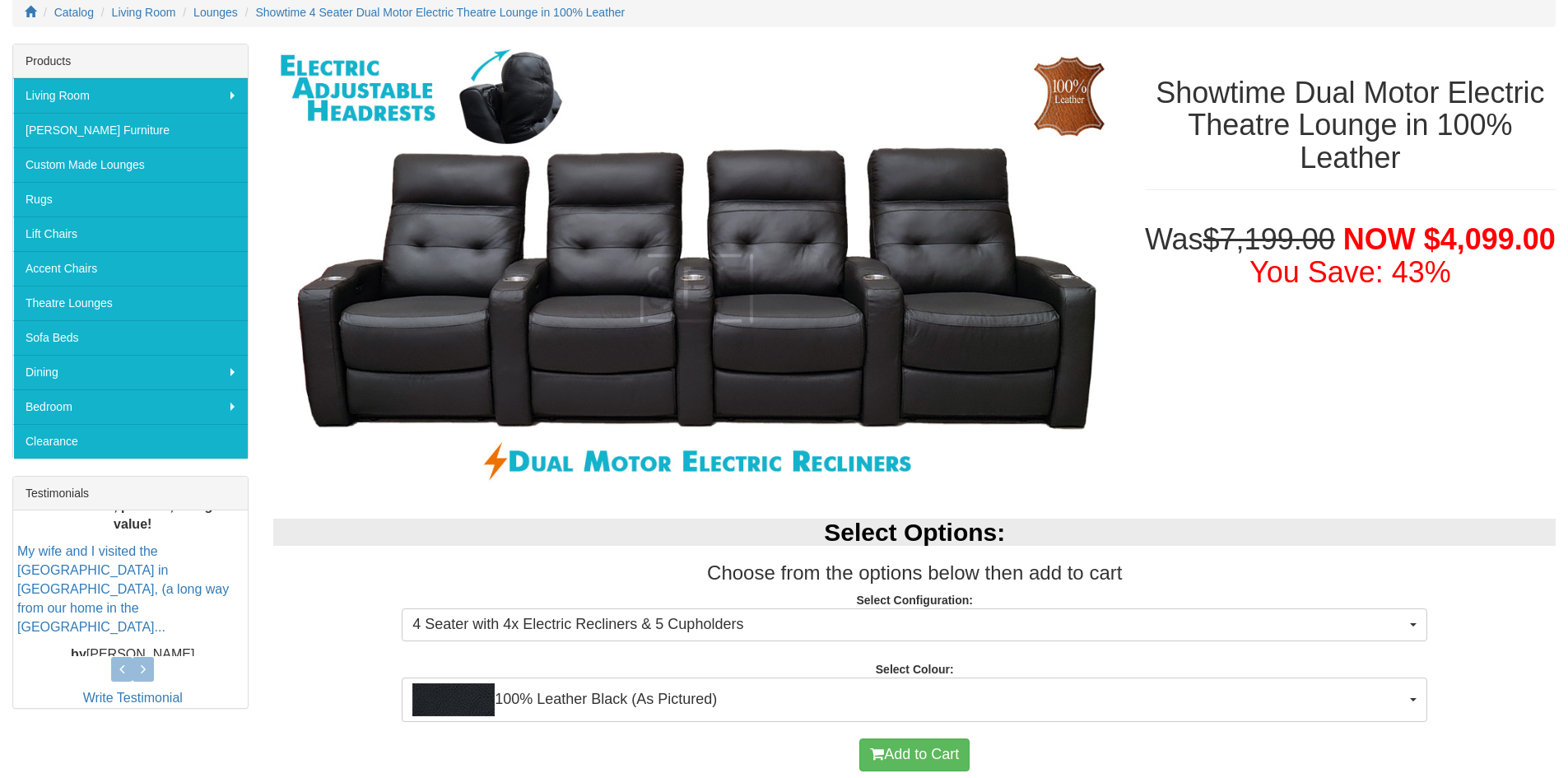
scroll to position [247, 0]
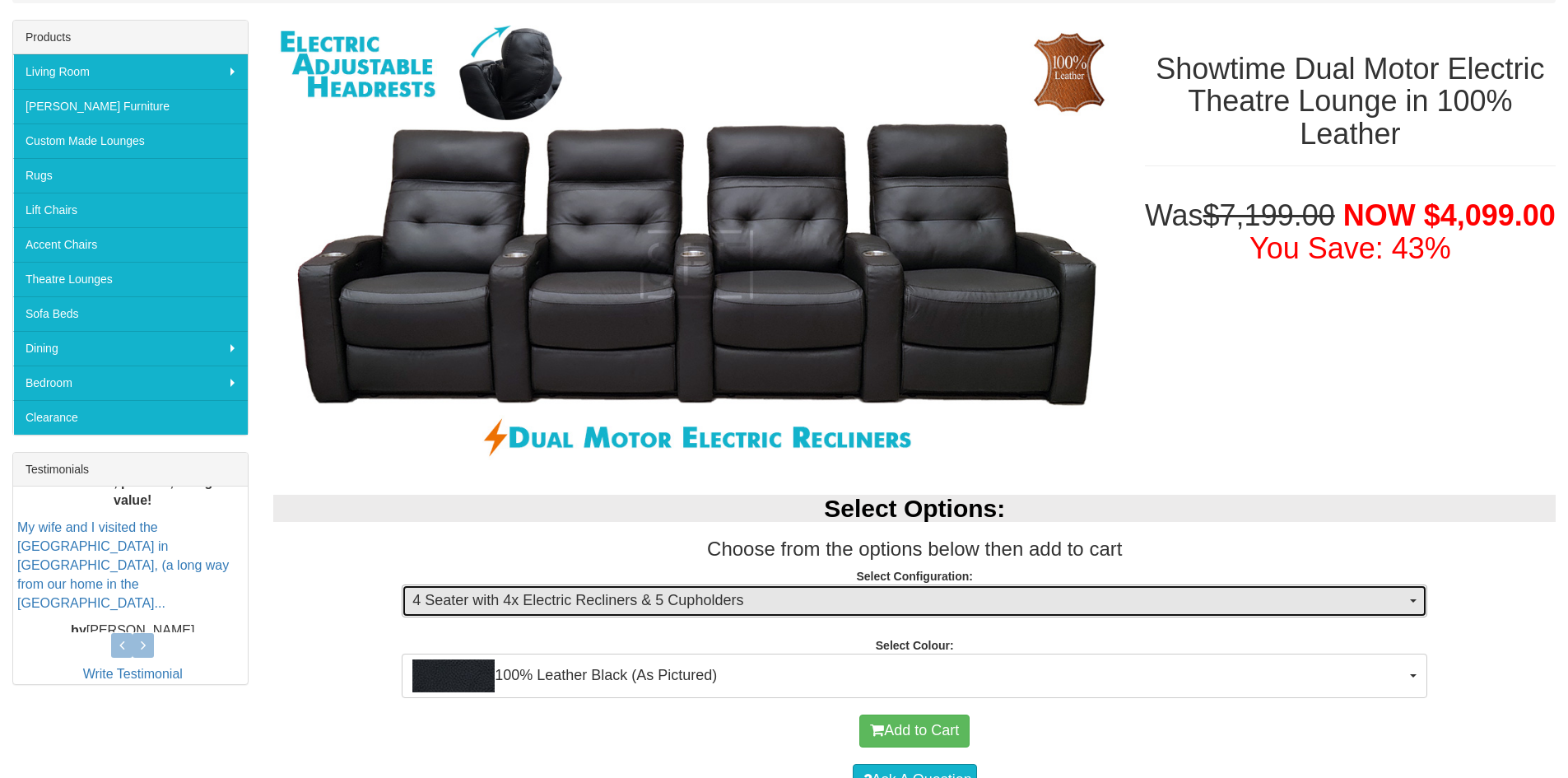
click at [531, 602] on span "4 Seater with 4x Electric Recliners & 5 Cupholders" at bounding box center [909, 601] width 993 height 22
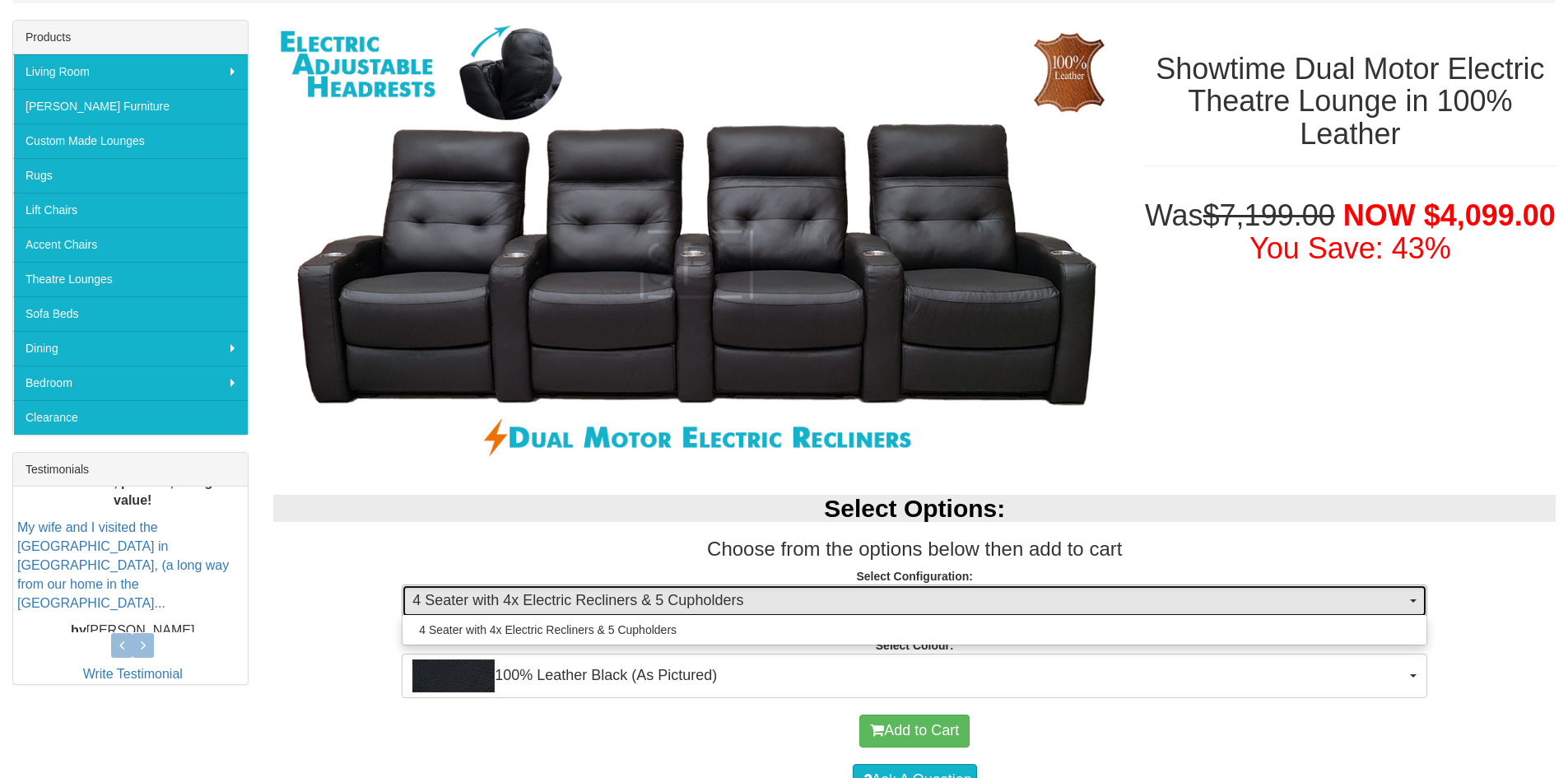
click at [531, 602] on span "4 Seater with 4x Electric Recliners & 5 Cupholders" at bounding box center [909, 601] width 993 height 22
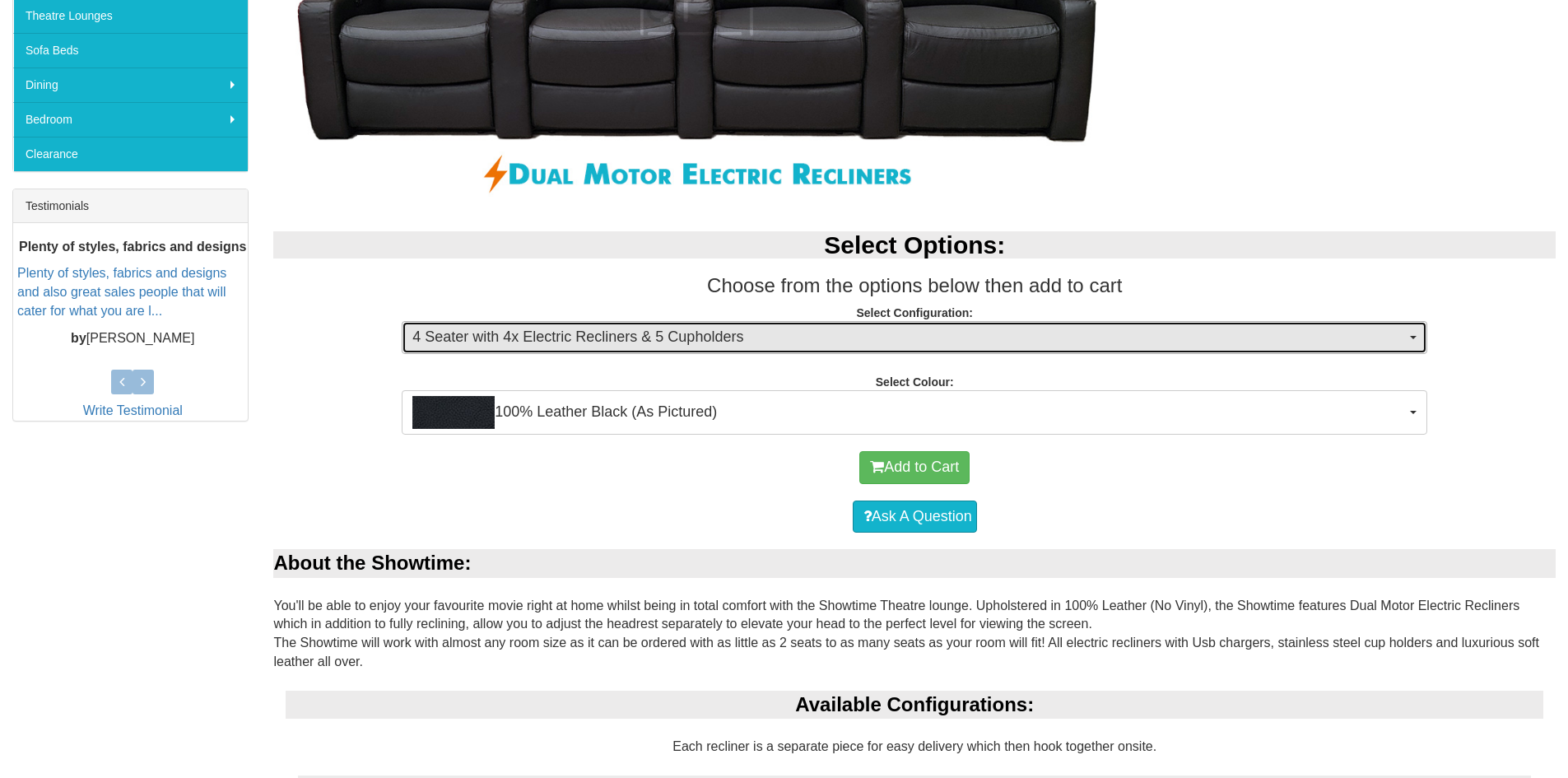
scroll to position [165, 0]
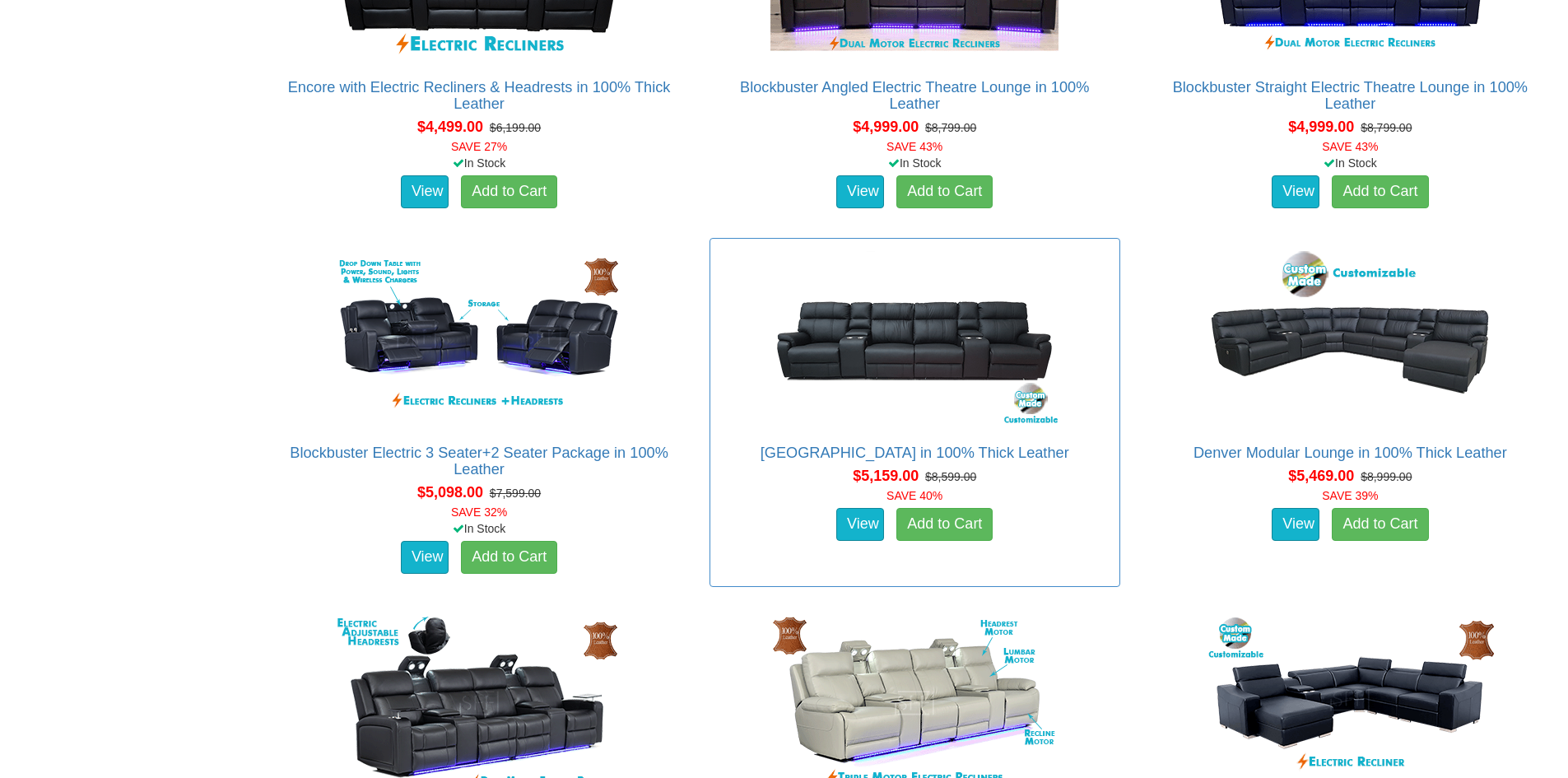
scroll to position [4934, 0]
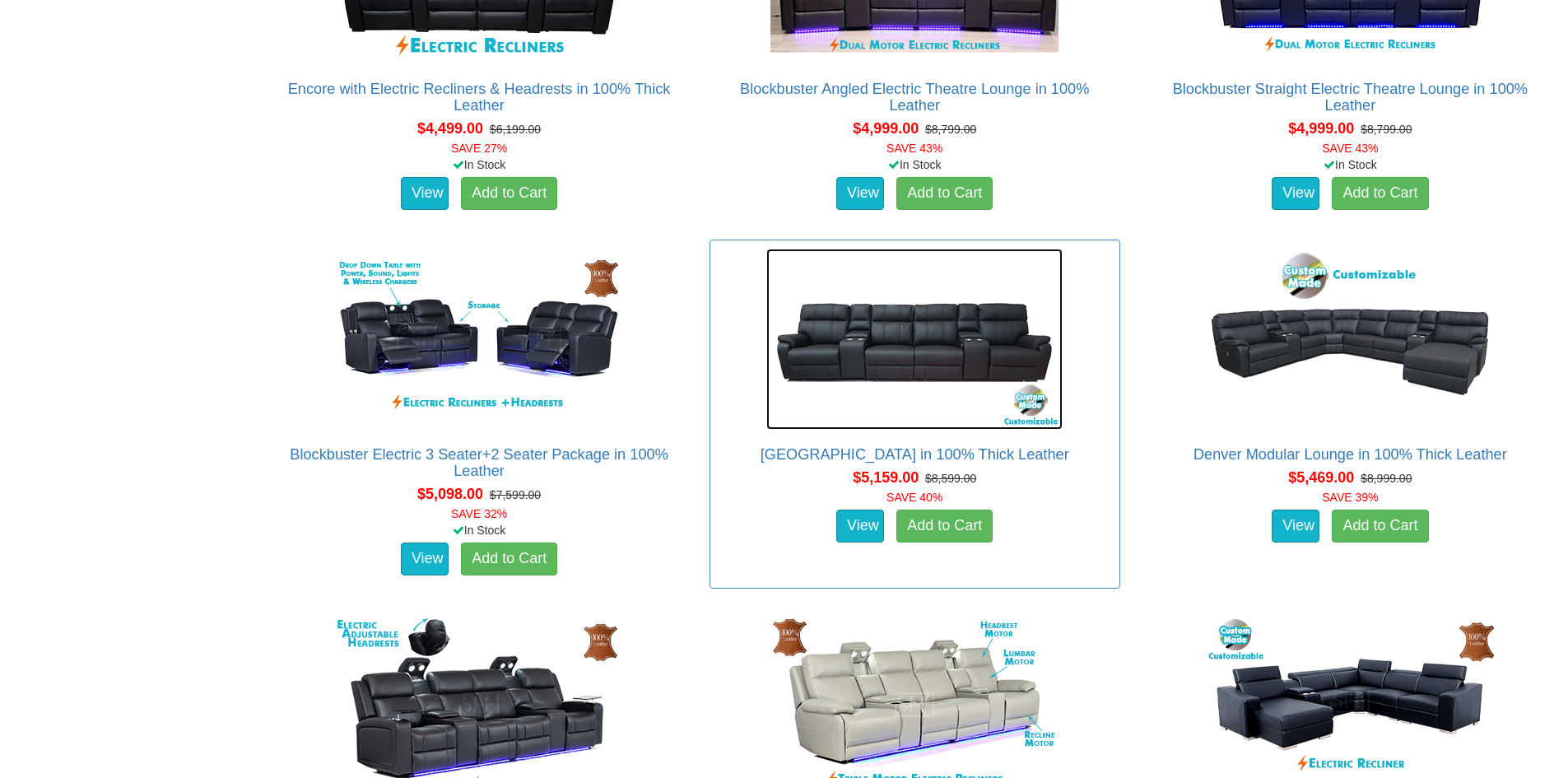
click at [945, 335] on img at bounding box center [915, 339] width 297 height 181
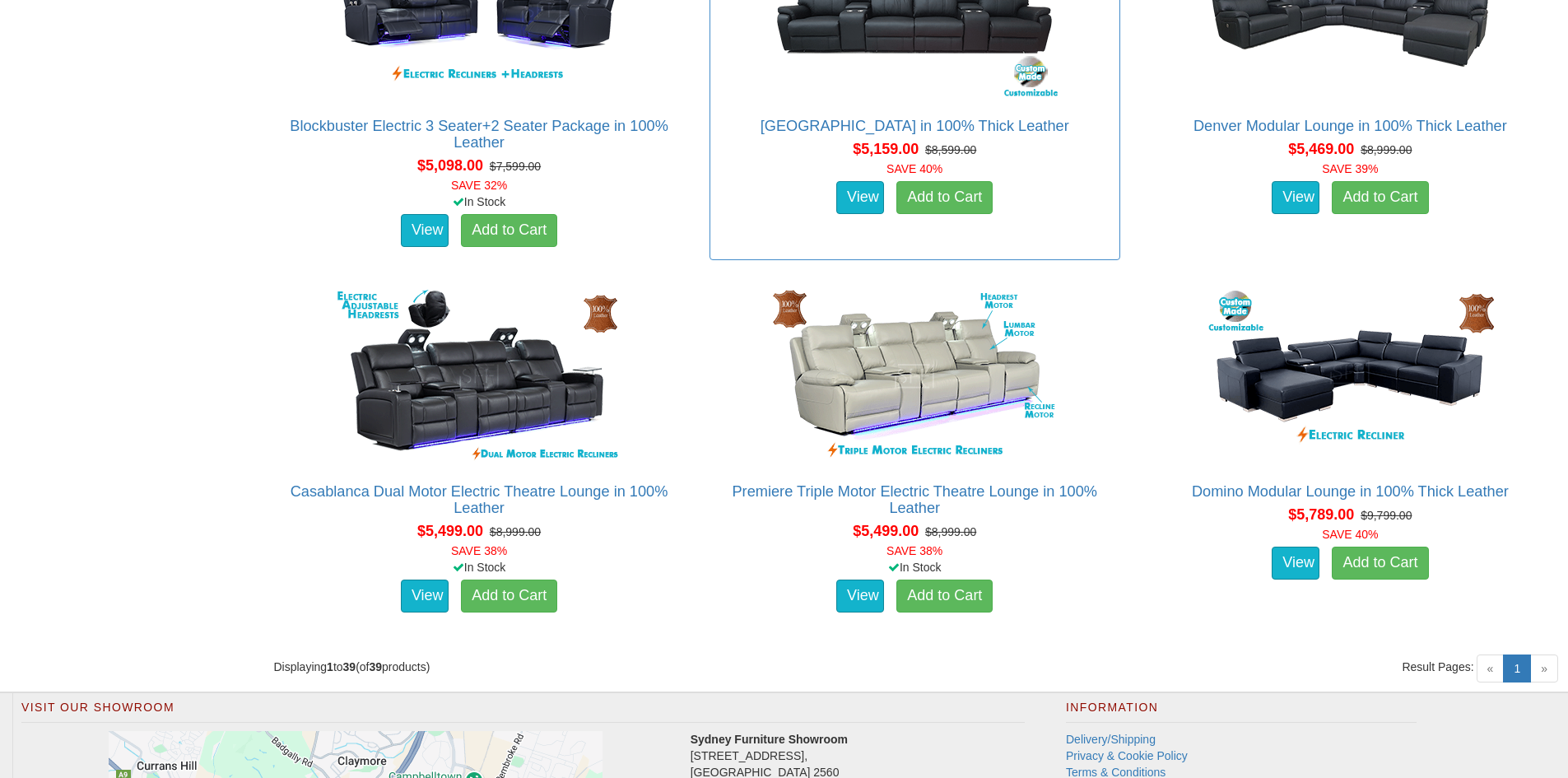
scroll to position [5264, 0]
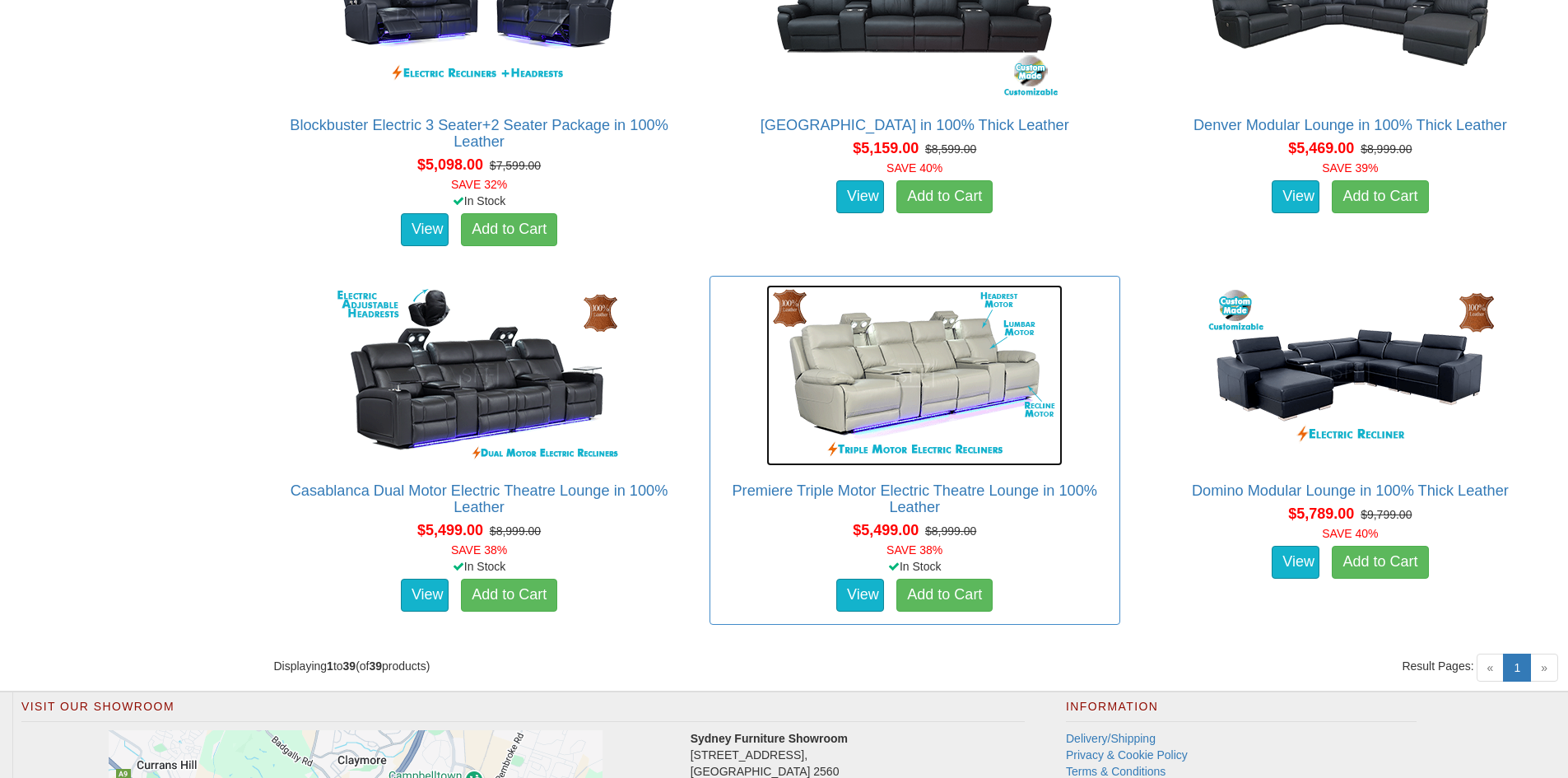
click at [892, 379] on img at bounding box center [915, 375] width 297 height 181
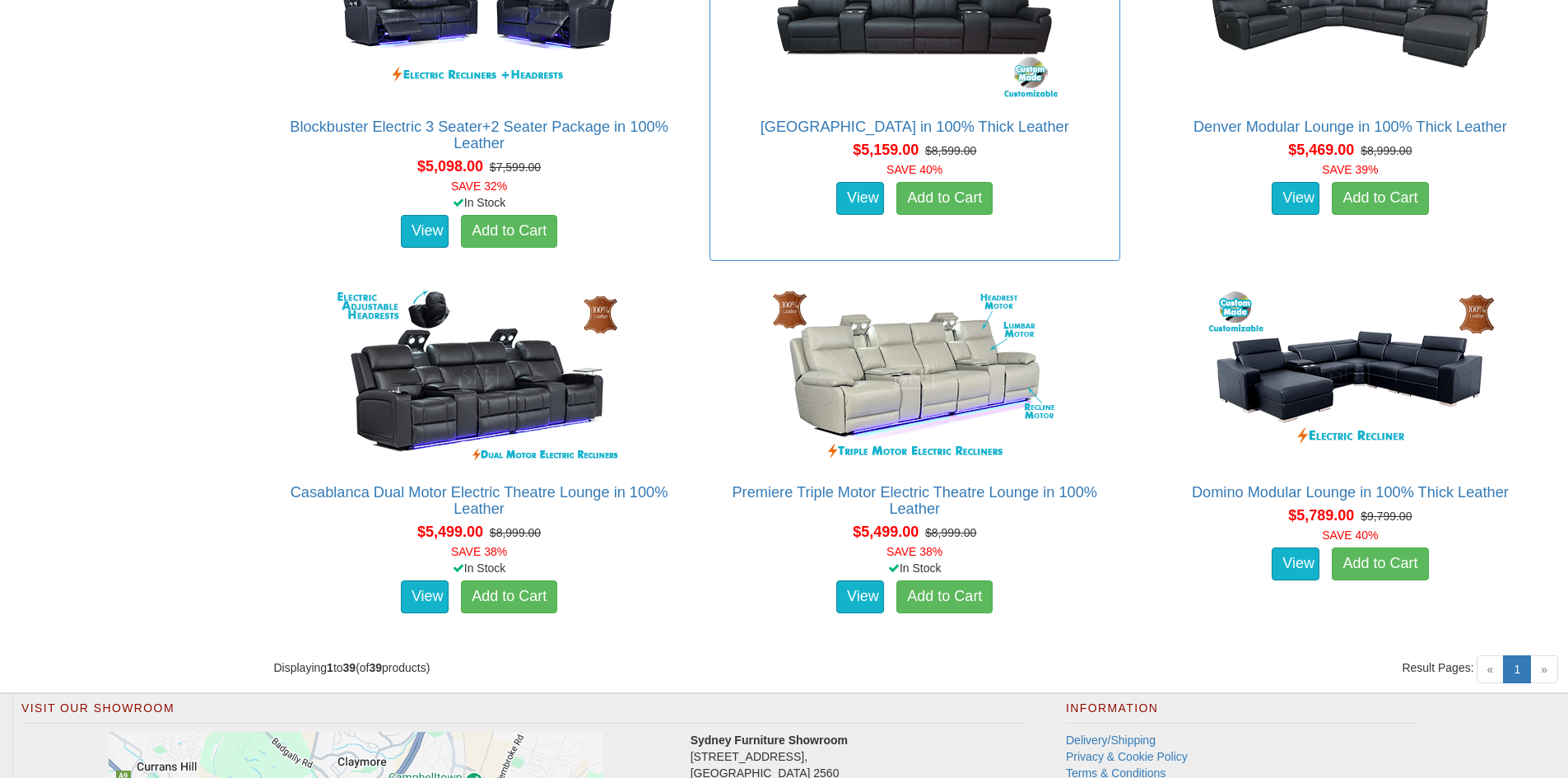
scroll to position [5264, 0]
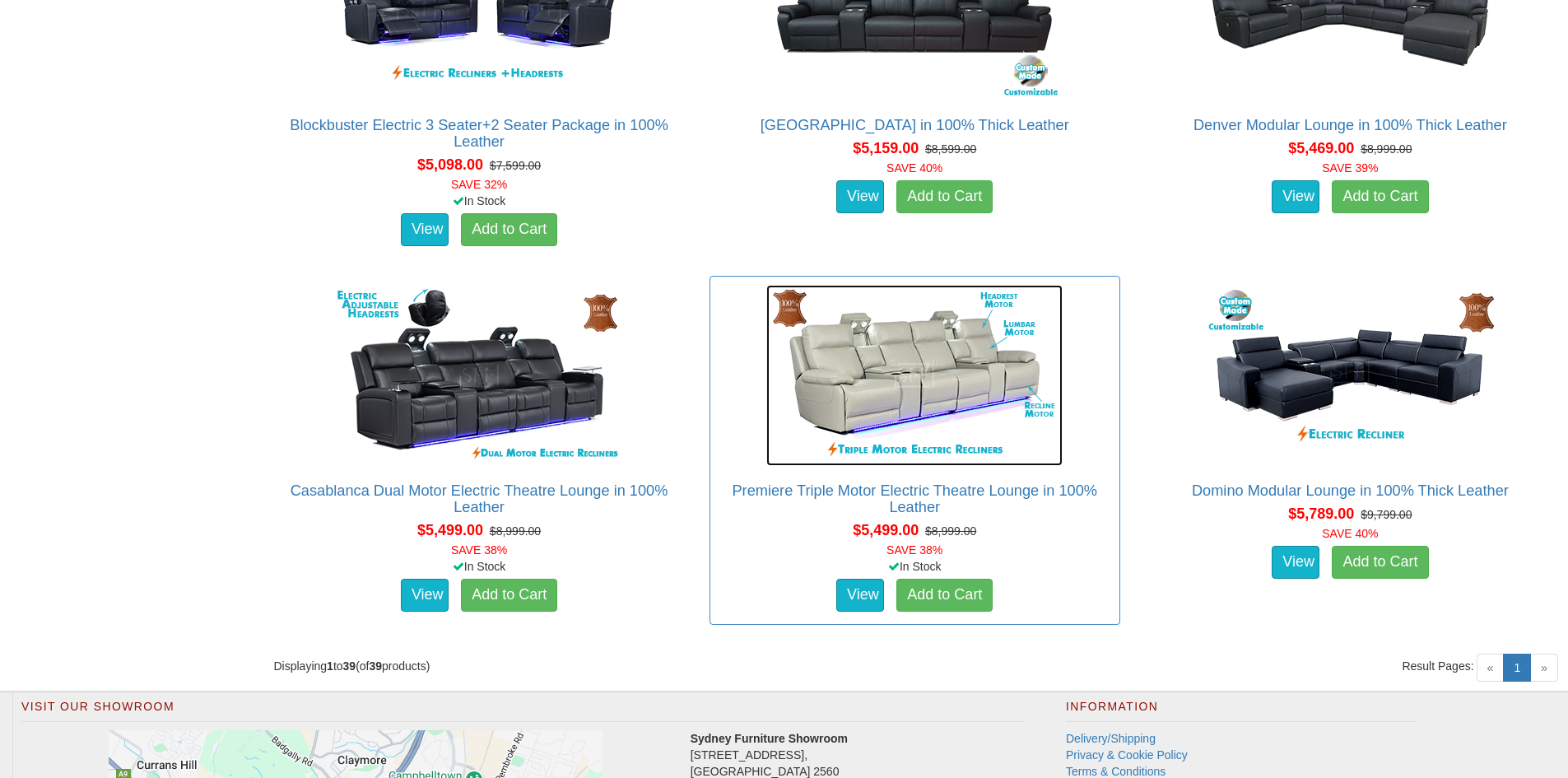
click at [885, 378] on img at bounding box center [915, 375] width 297 height 181
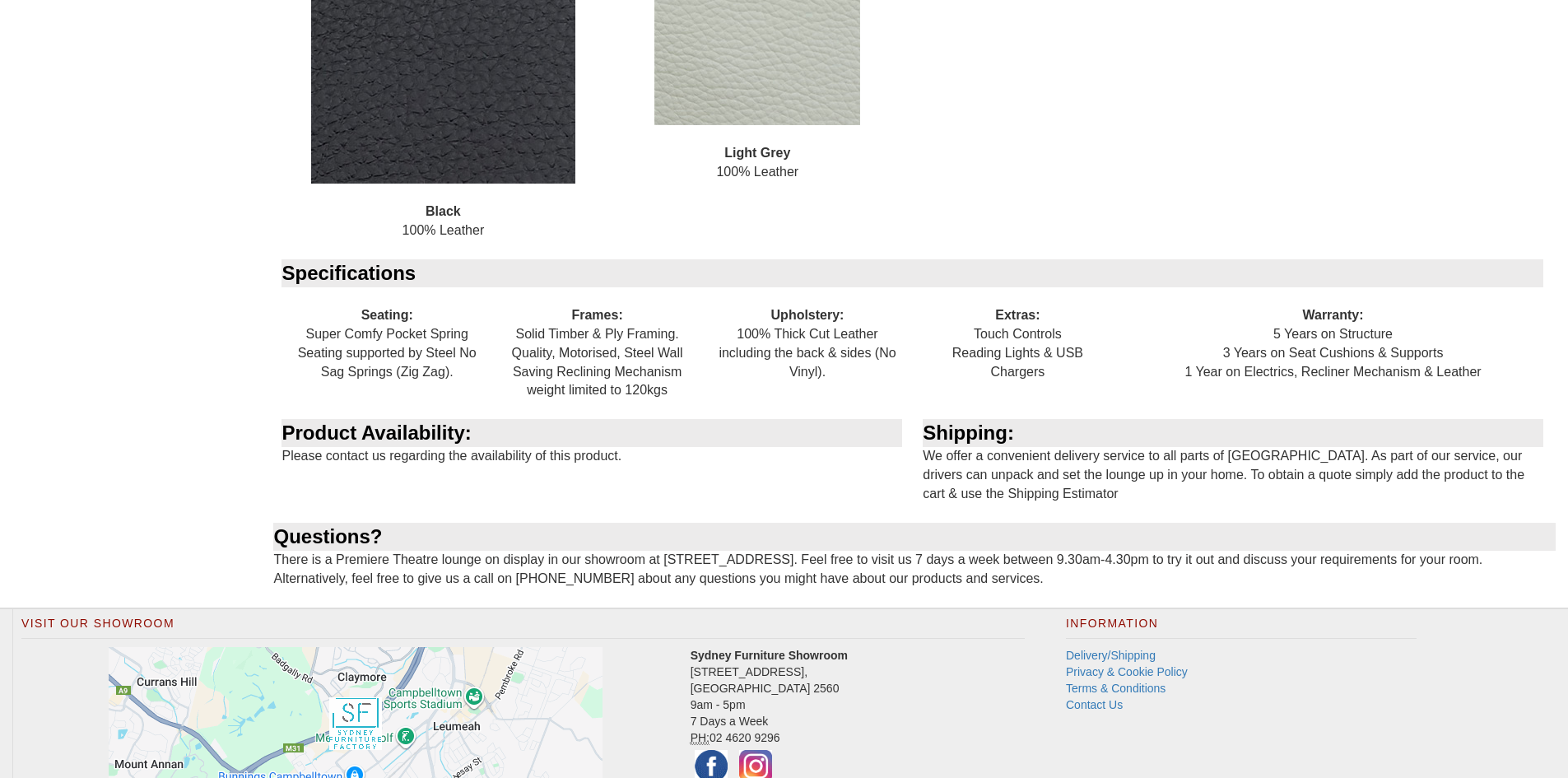
scroll to position [2224, 0]
